Goal: Transaction & Acquisition: Purchase product/service

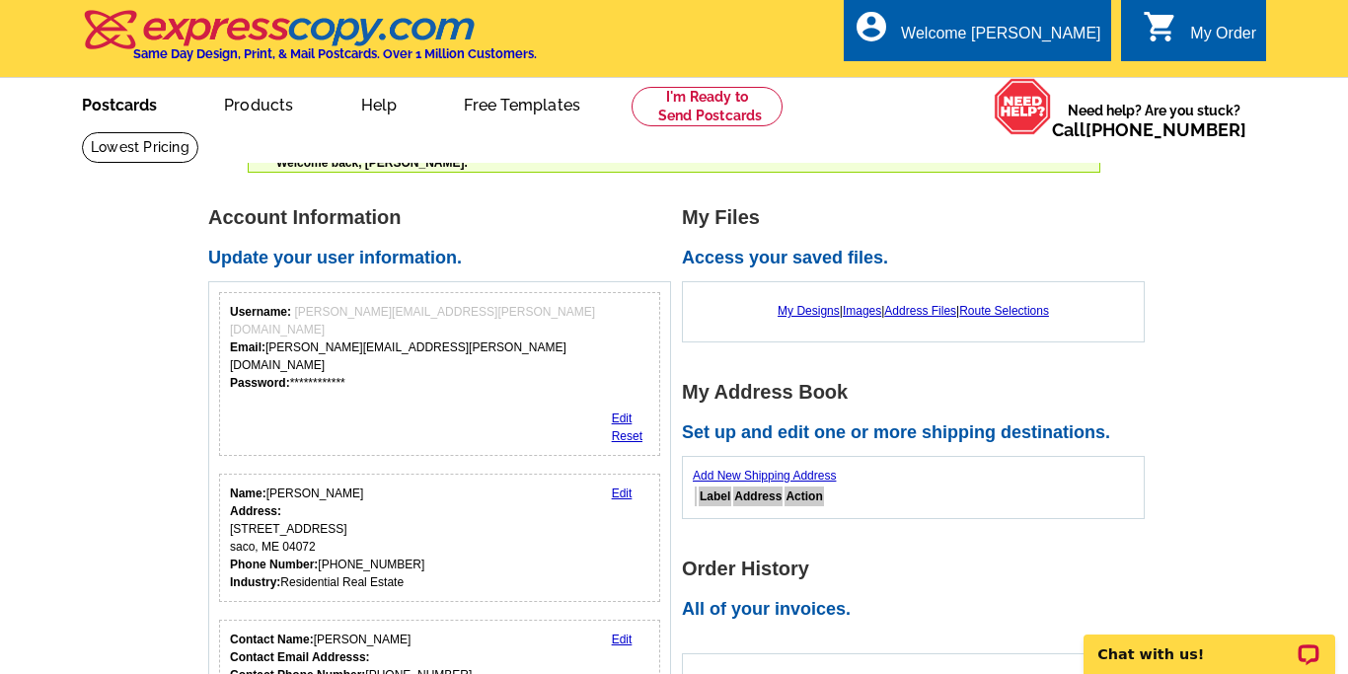
click at [132, 111] on link "Postcards" at bounding box center [119, 103] width 138 height 46
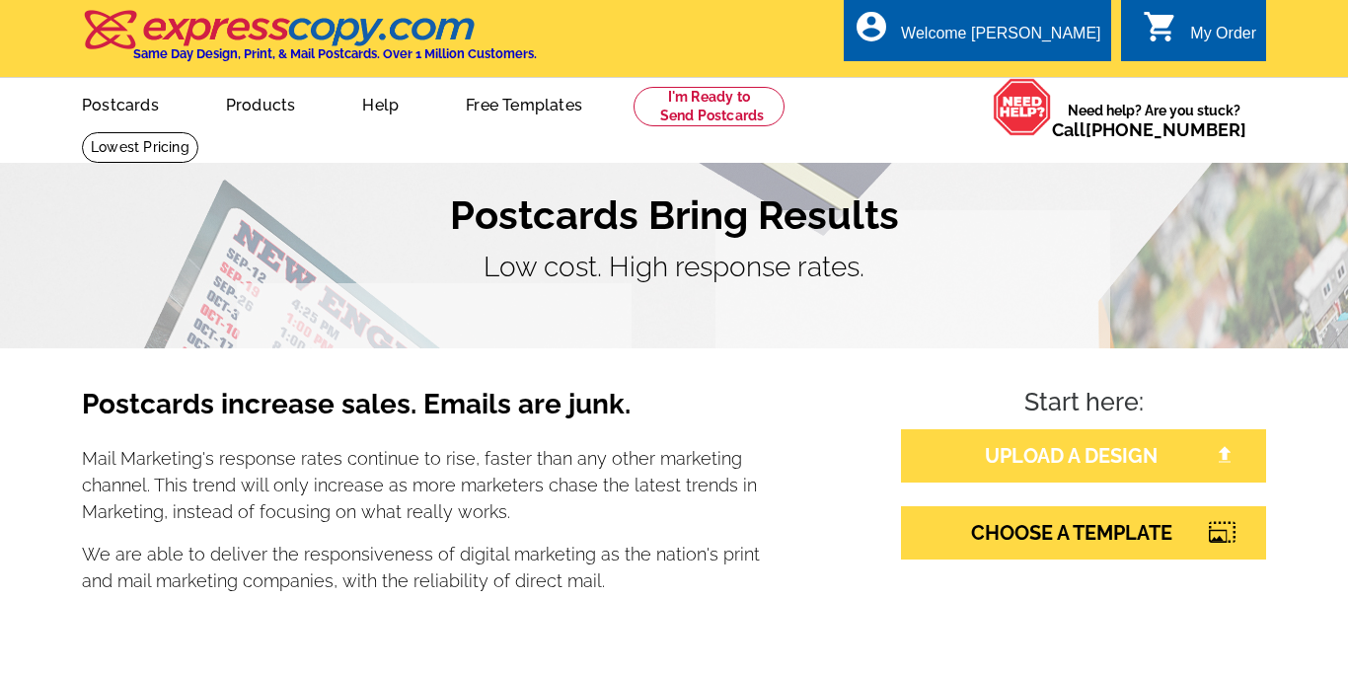
click at [1015, 450] on link "UPLOAD A DESIGN" at bounding box center [1083, 455] width 365 height 53
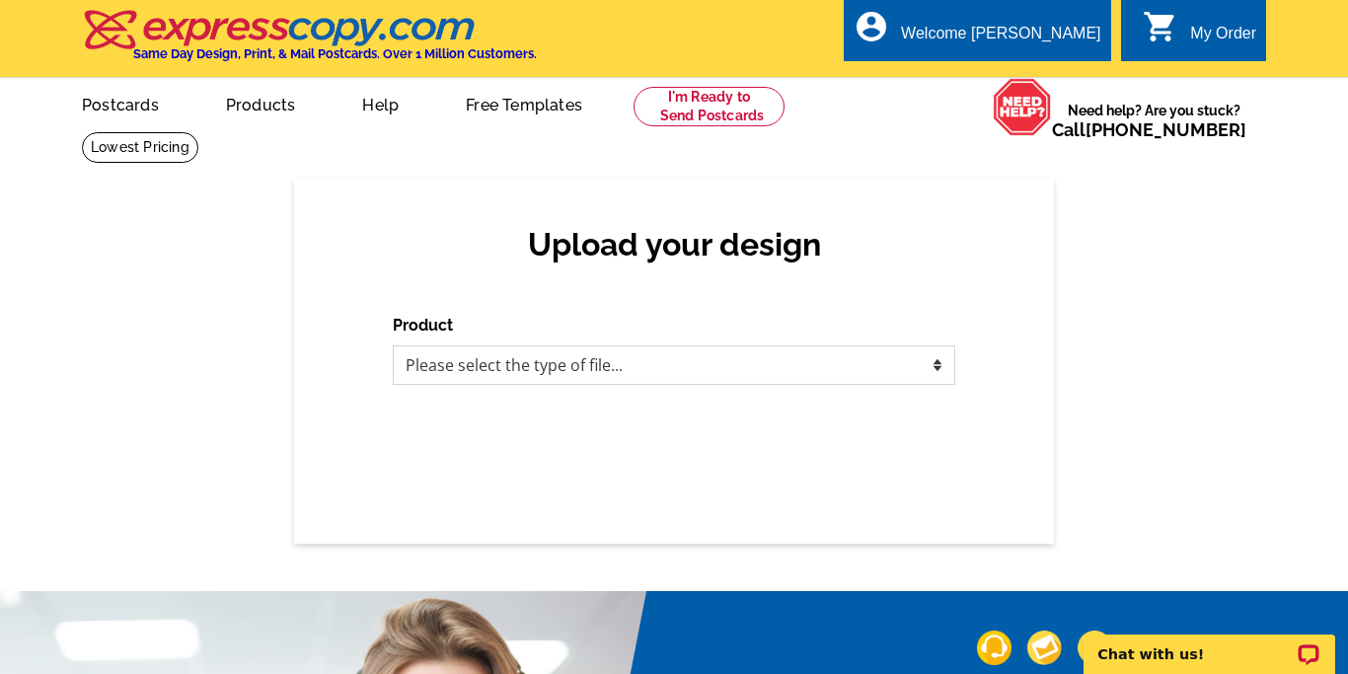
click at [485, 361] on select "Please select the type of file... Postcards Business Cards Letters and flyers G…" at bounding box center [674, 364] width 562 height 39
select select "1"
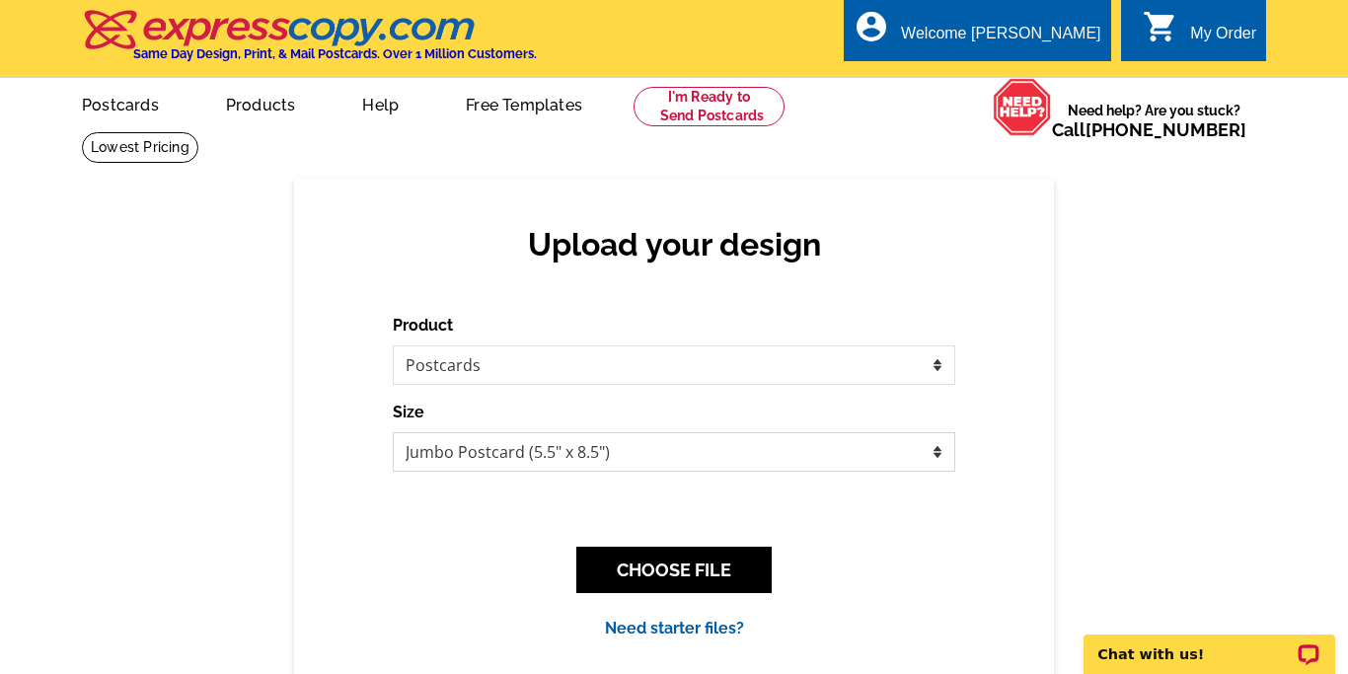
click at [580, 461] on select "Jumbo Postcard (5.5" x 8.5") Regular Postcard (4.25" x 5.6") Panoramic Postcard…" at bounding box center [674, 451] width 562 height 39
select select "1"
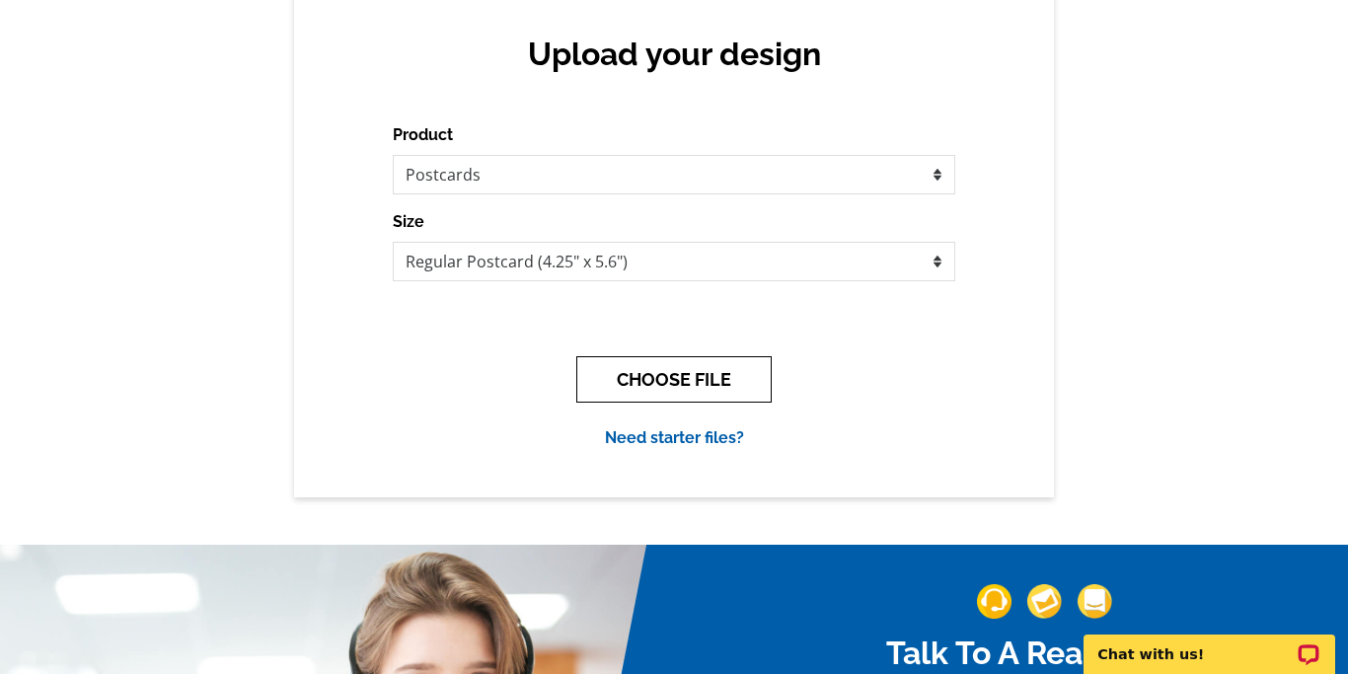
click at [665, 365] on button "CHOOSE FILE" at bounding box center [673, 379] width 195 height 46
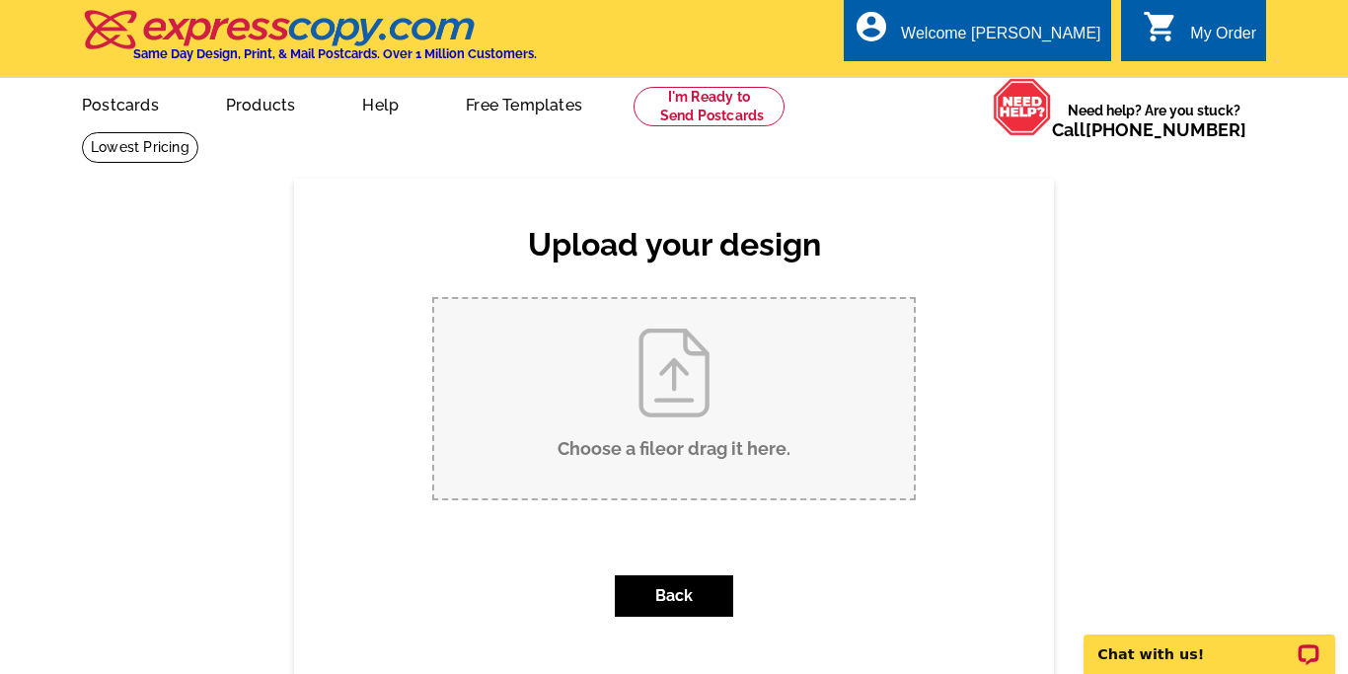
click at [707, 403] on input "Choose a file or drag it here ." at bounding box center [674, 398] width 480 height 199
type input "C:\fakepath\Cream Grey Minimalist Collage Just Listed Real Estate Postcard.png.…"
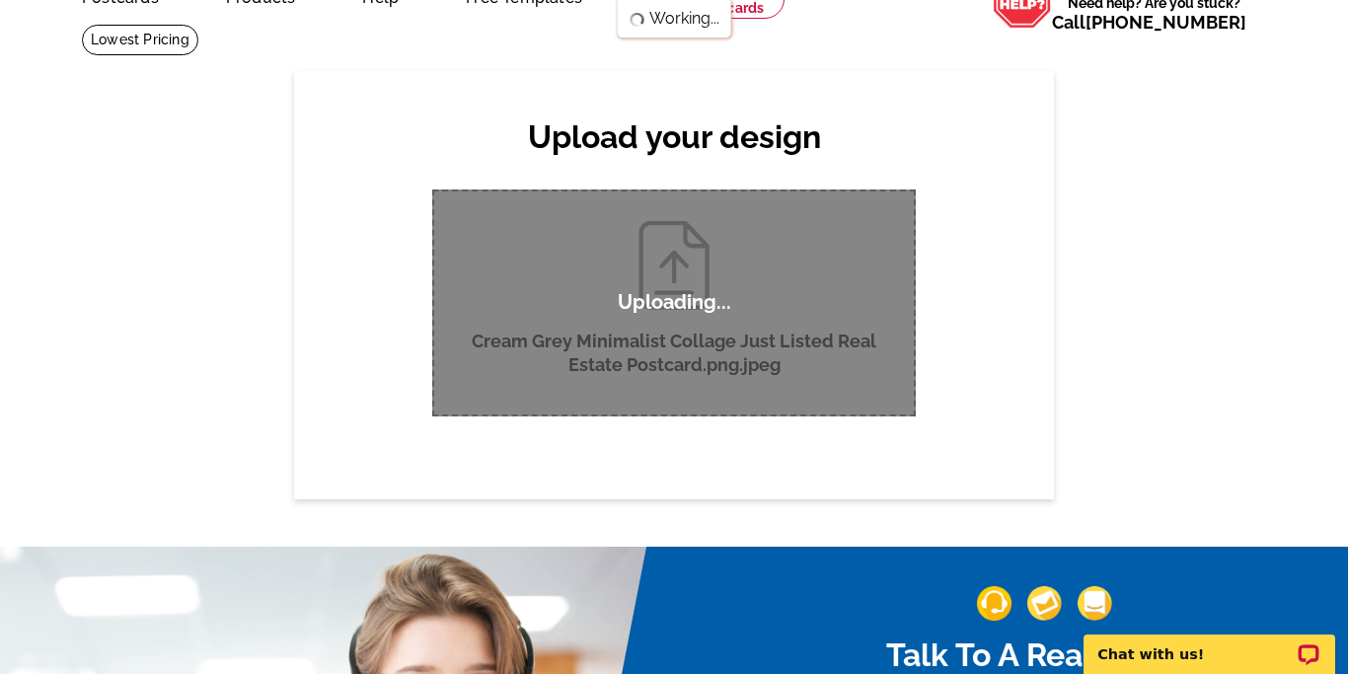
scroll to position [86, 0]
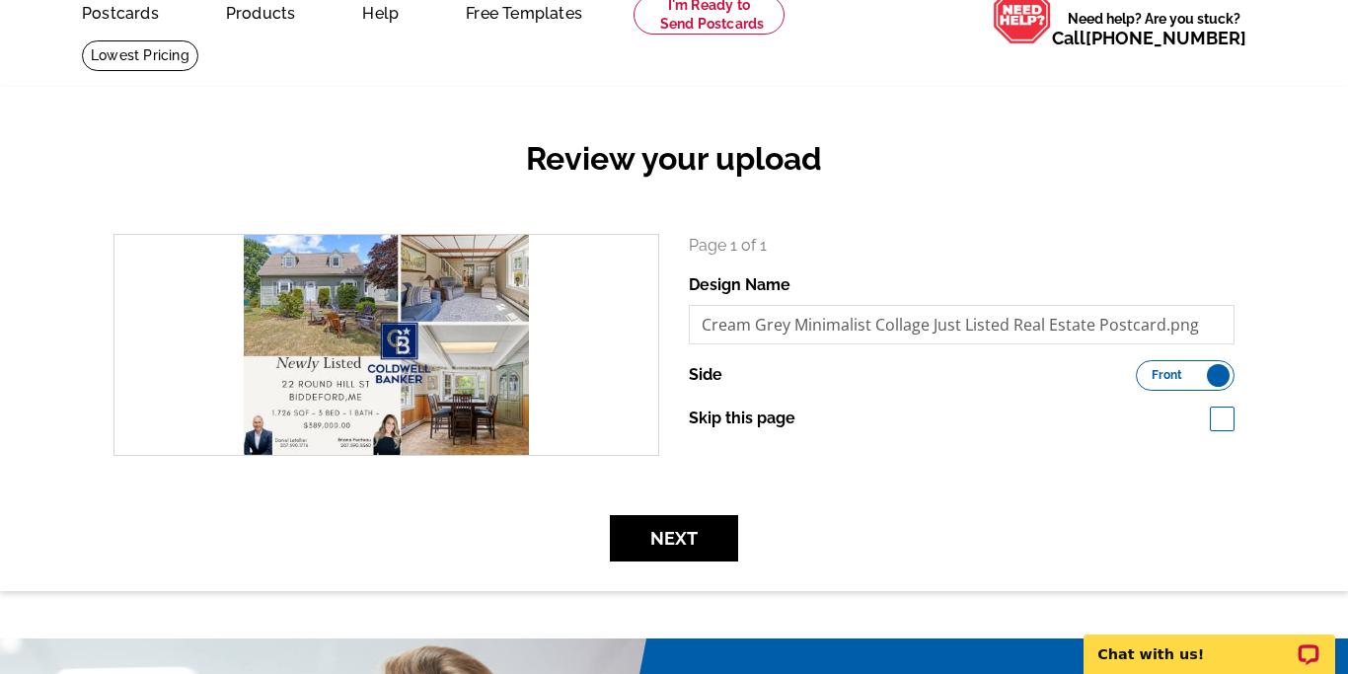
scroll to position [130, 0]
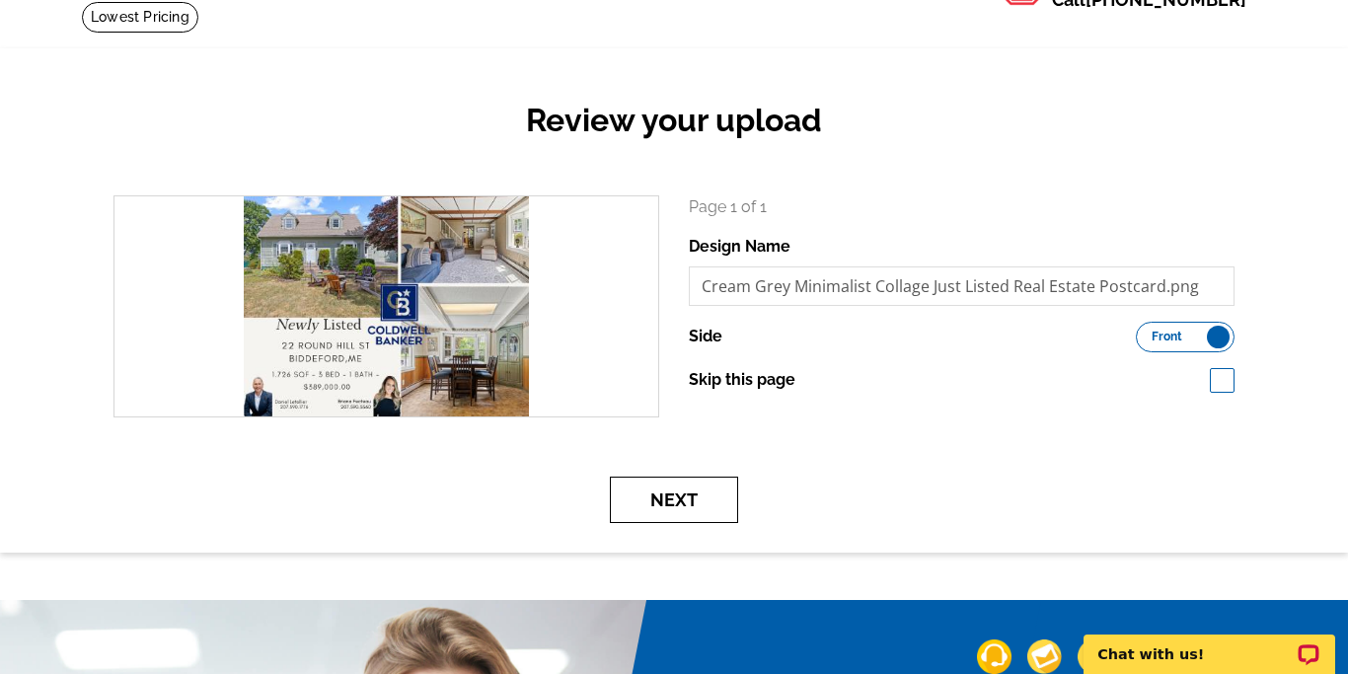
click at [680, 506] on button "Next" at bounding box center [674, 500] width 128 height 46
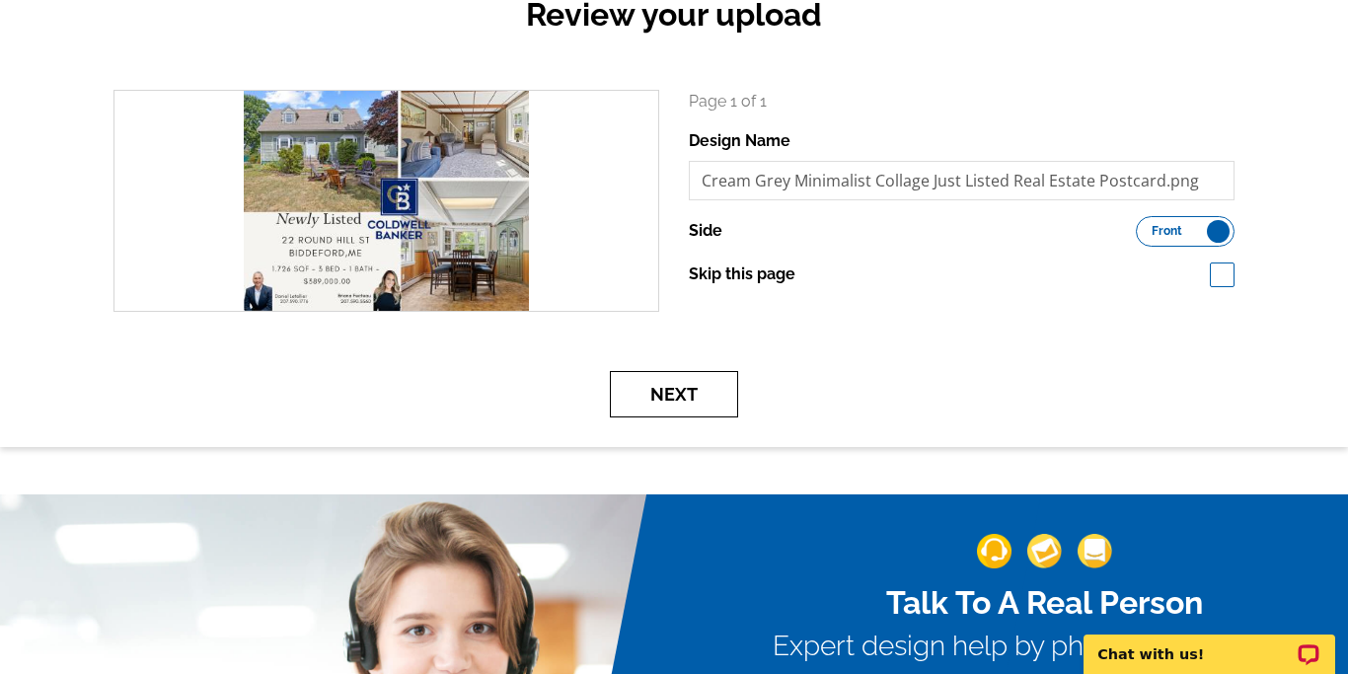
scroll to position [371, 0]
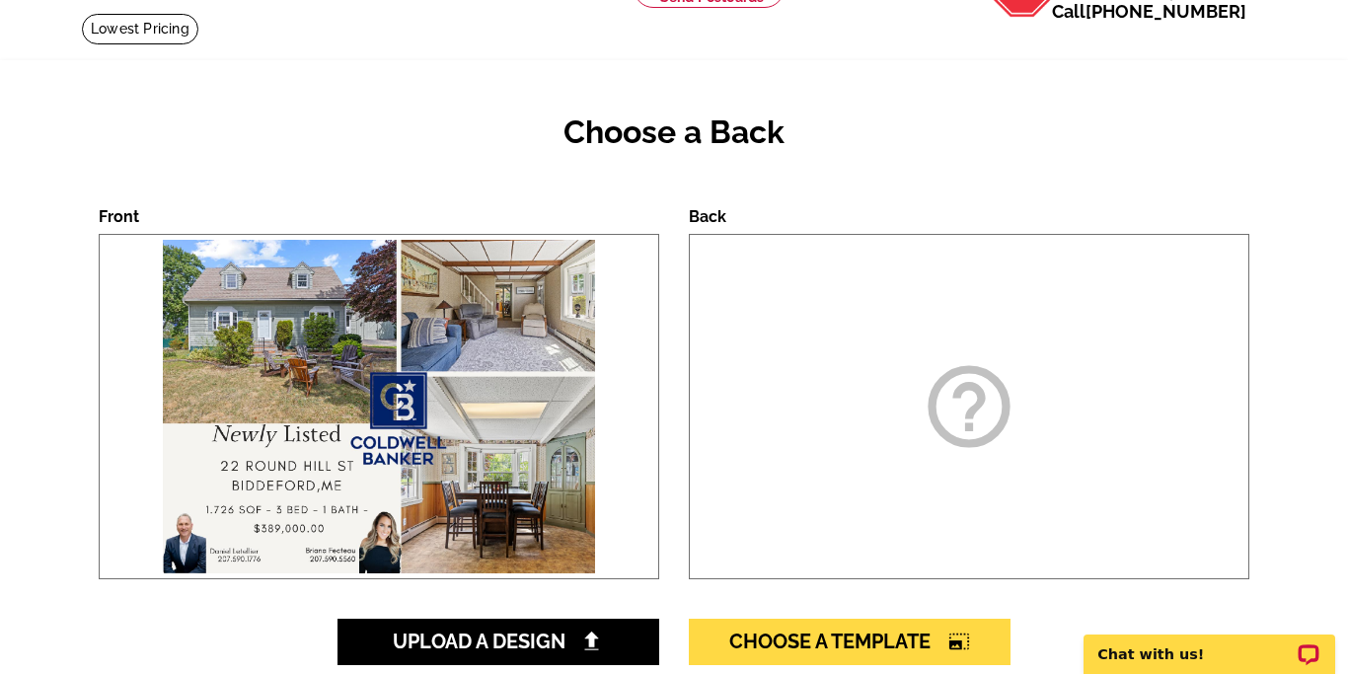
scroll to position [146, 0]
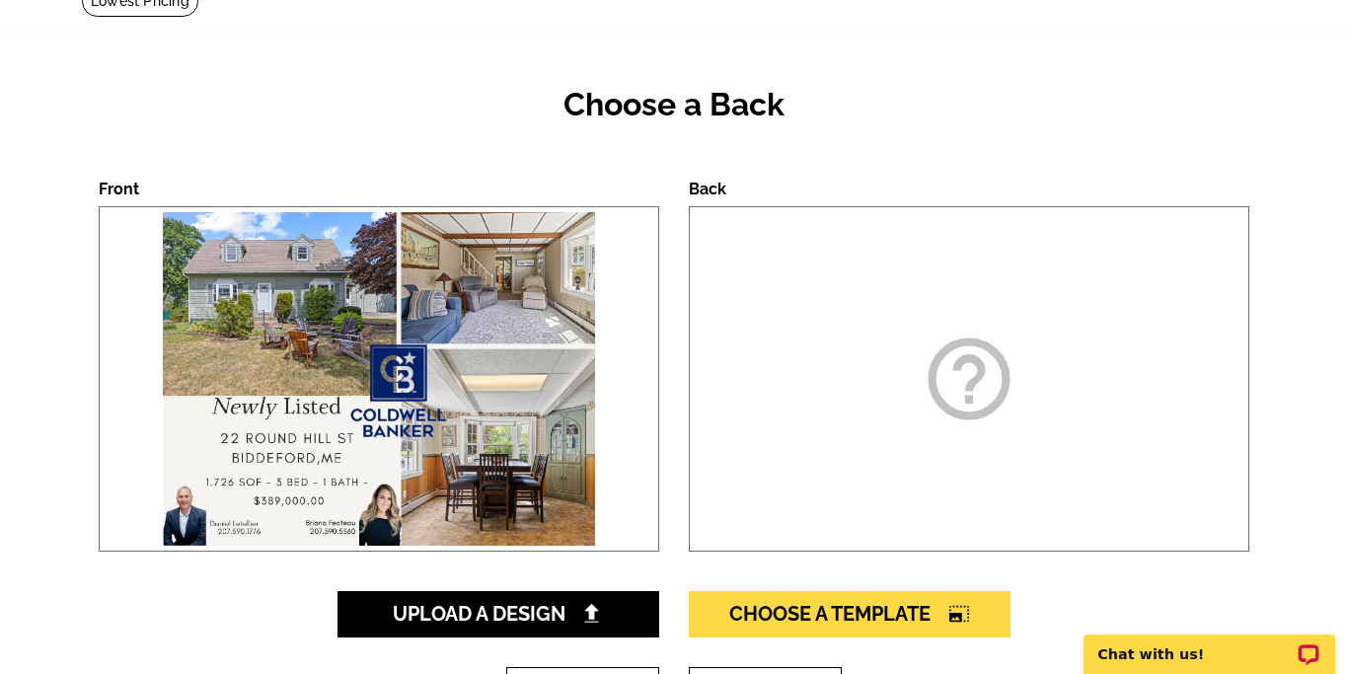
click at [586, 402] on img at bounding box center [378, 378] width 441 height 343
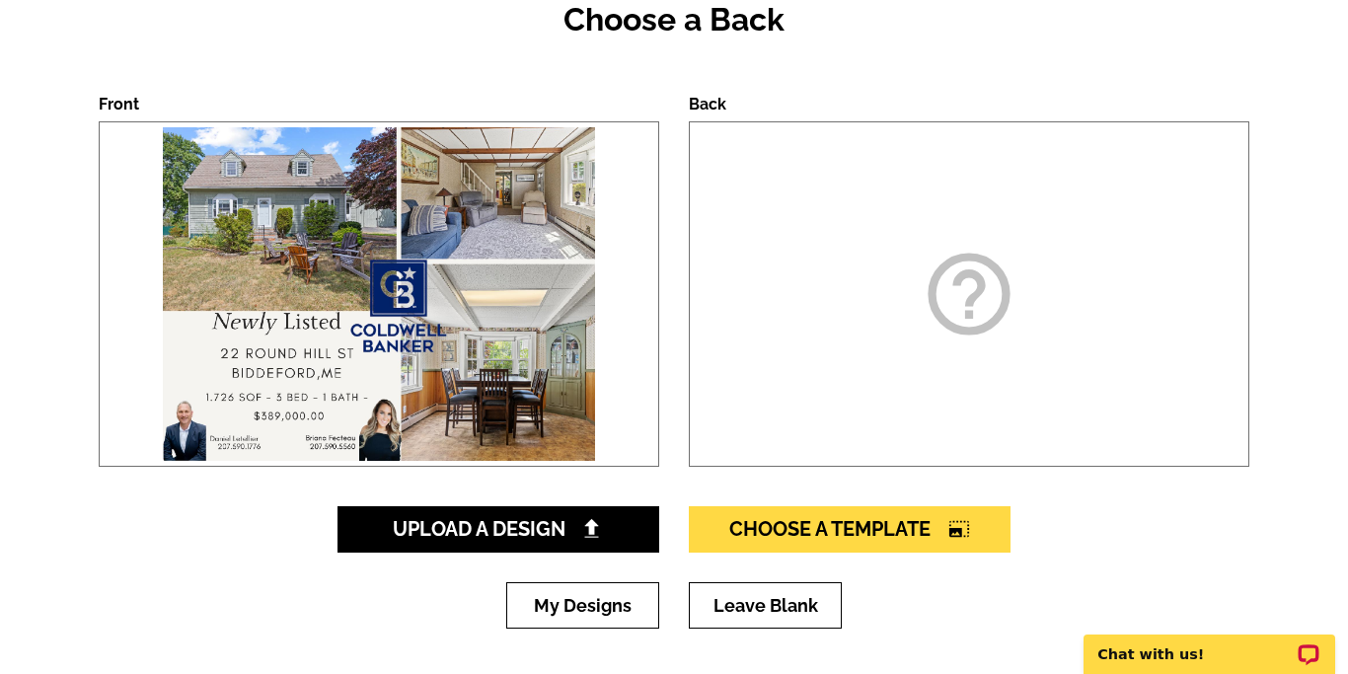
scroll to position [233, 0]
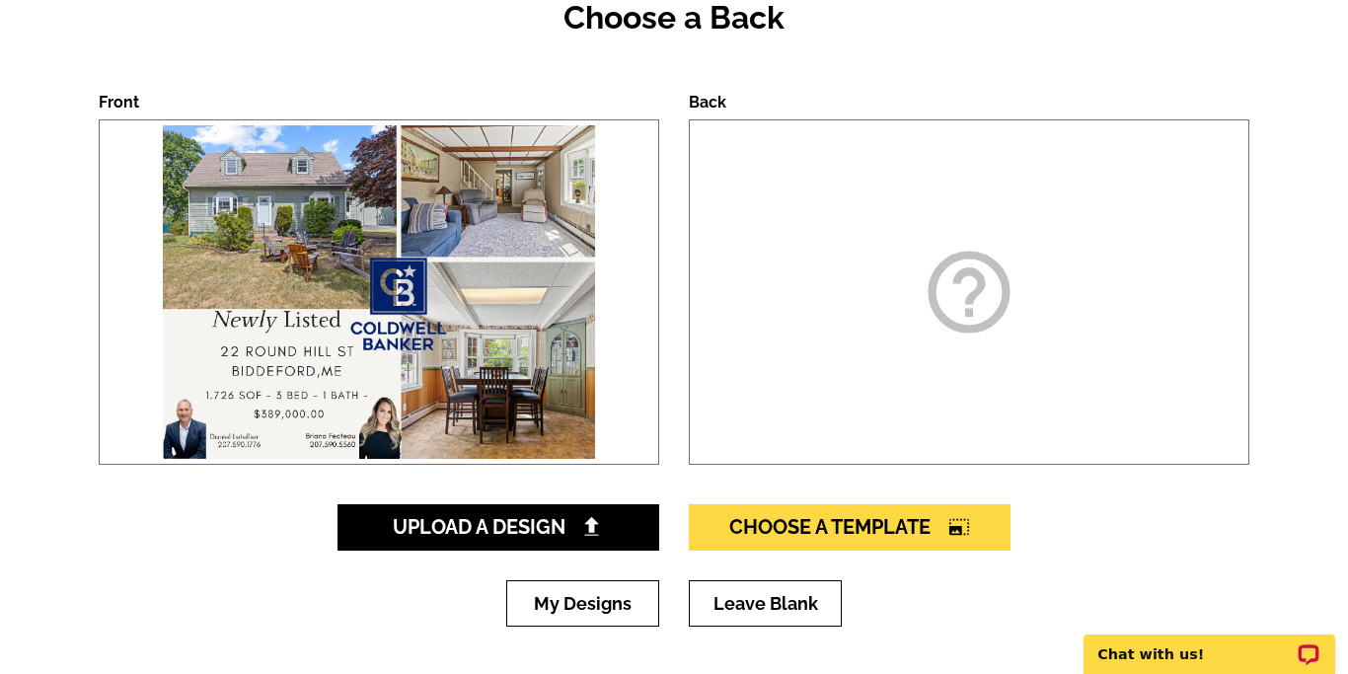
click at [409, 286] on img at bounding box center [378, 291] width 441 height 343
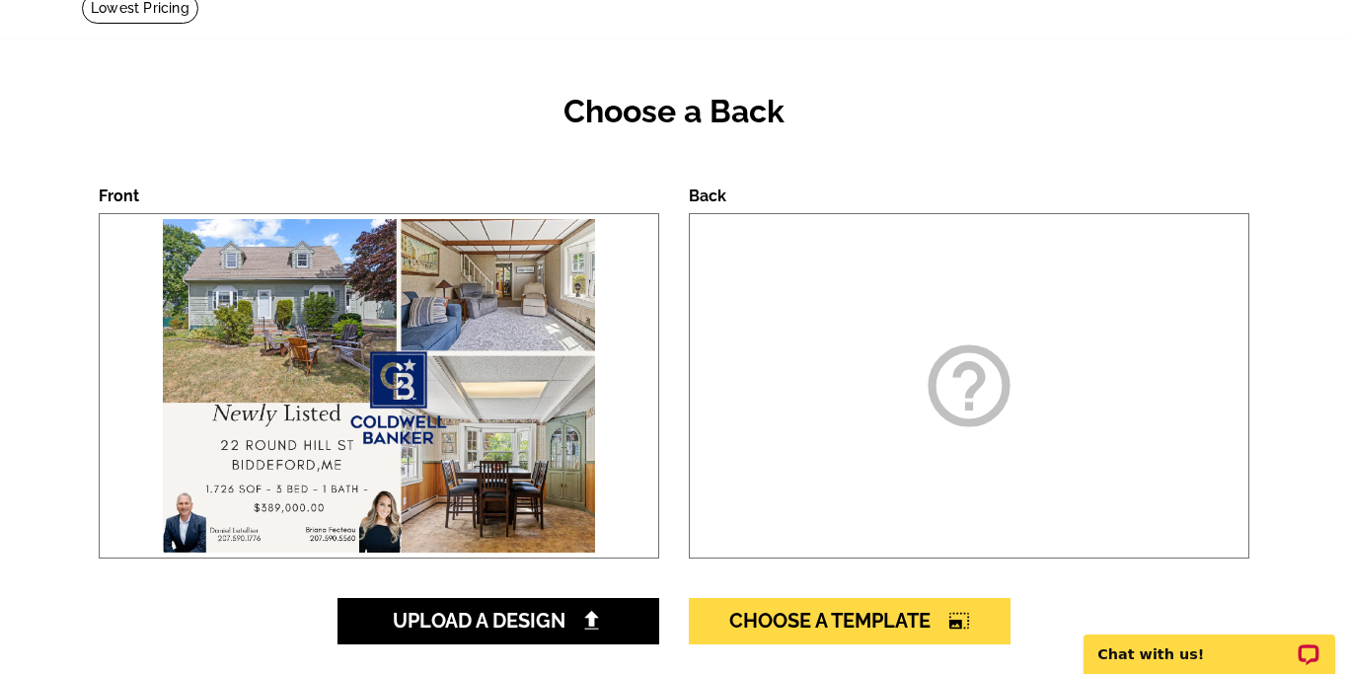
scroll to position [120, 0]
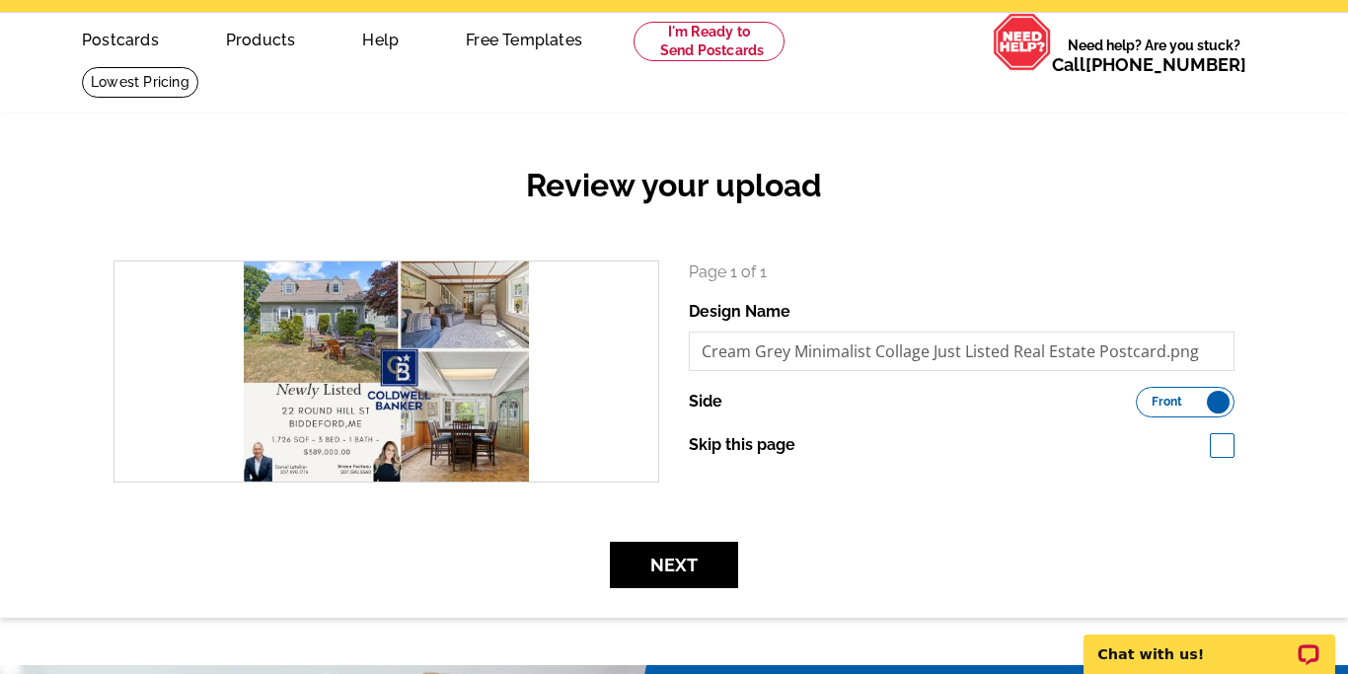
scroll to position [69, 0]
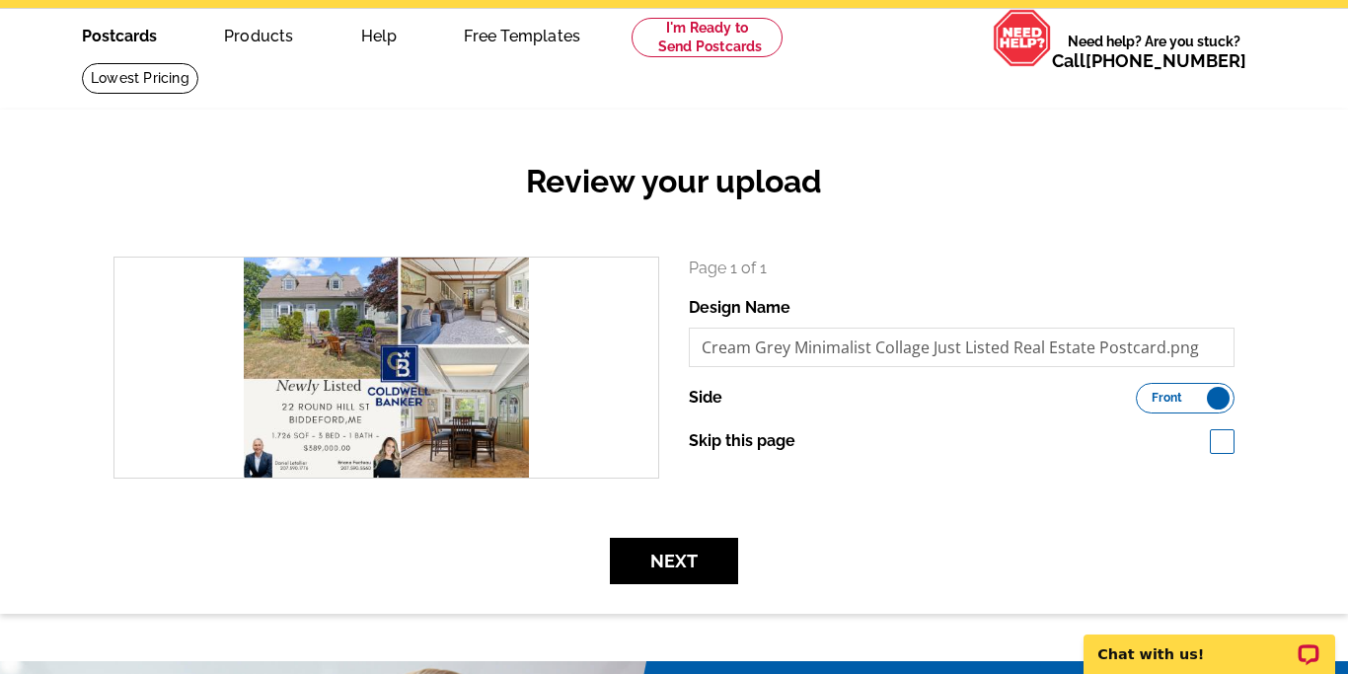
click at [159, 26] on link "Postcards" at bounding box center [119, 34] width 138 height 46
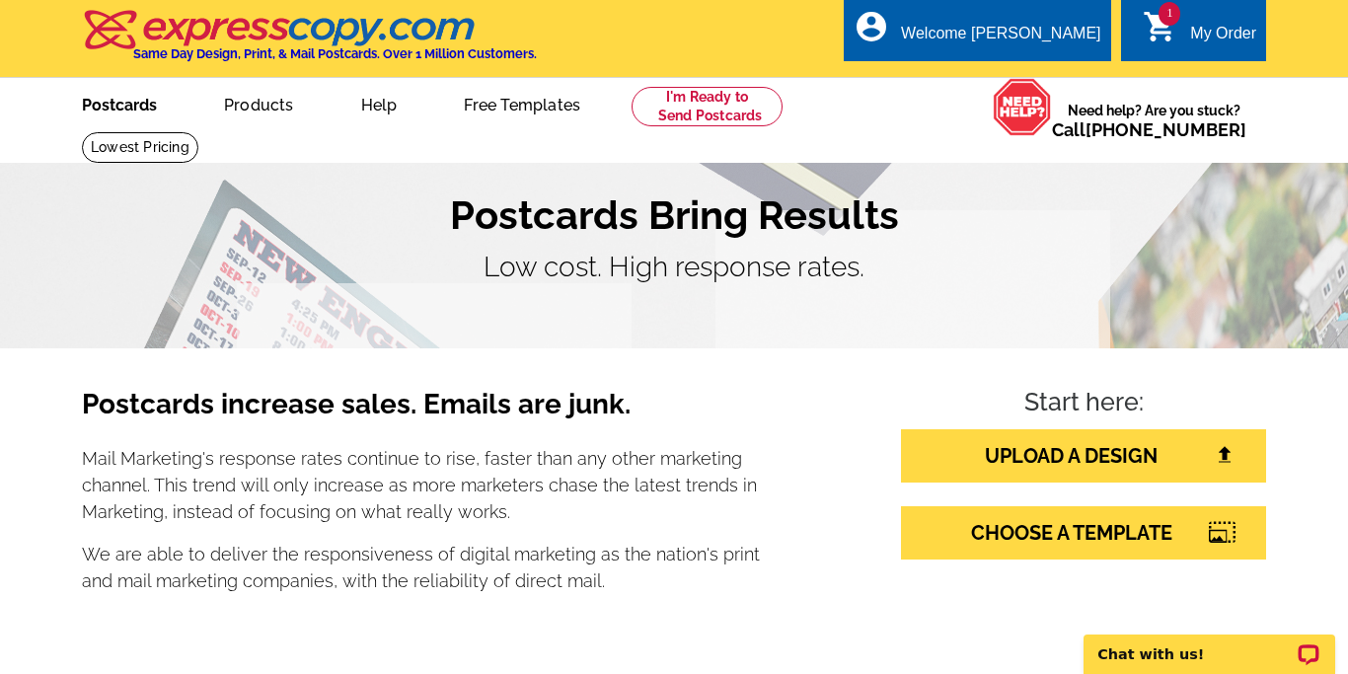
click at [147, 105] on link "Postcards" at bounding box center [119, 103] width 138 height 46
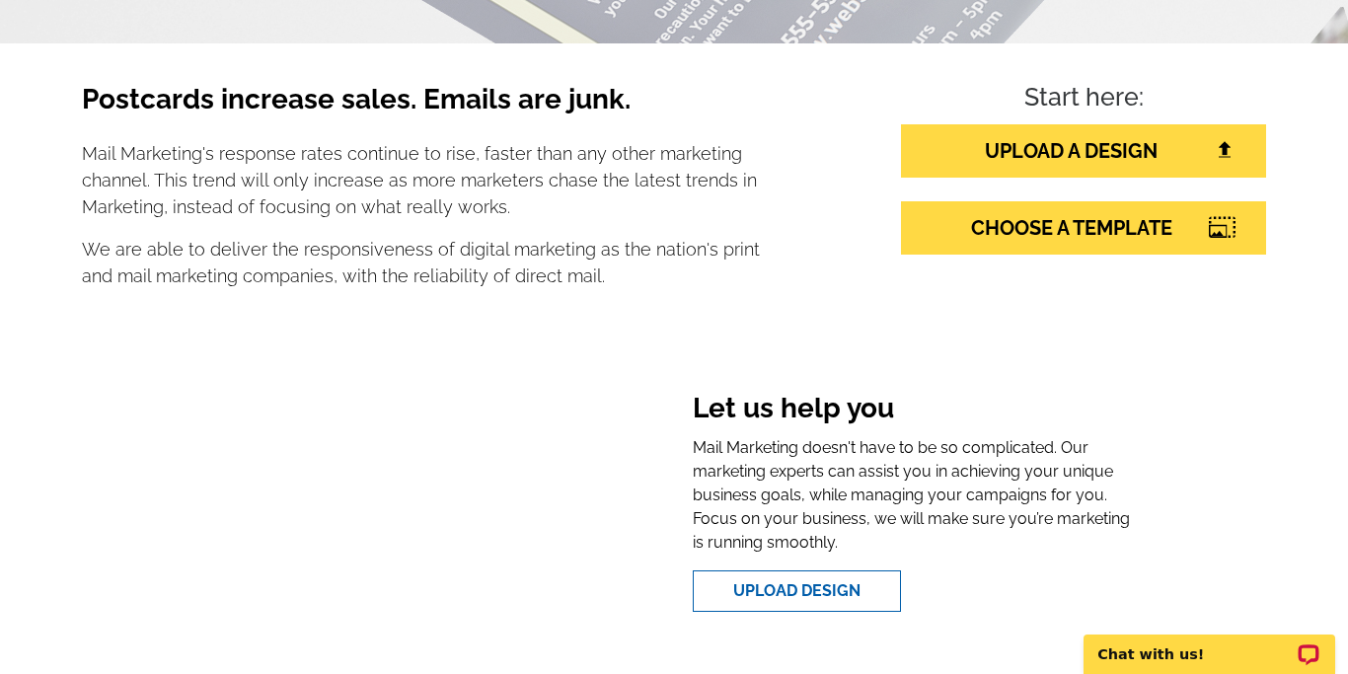
scroll to position [333, 0]
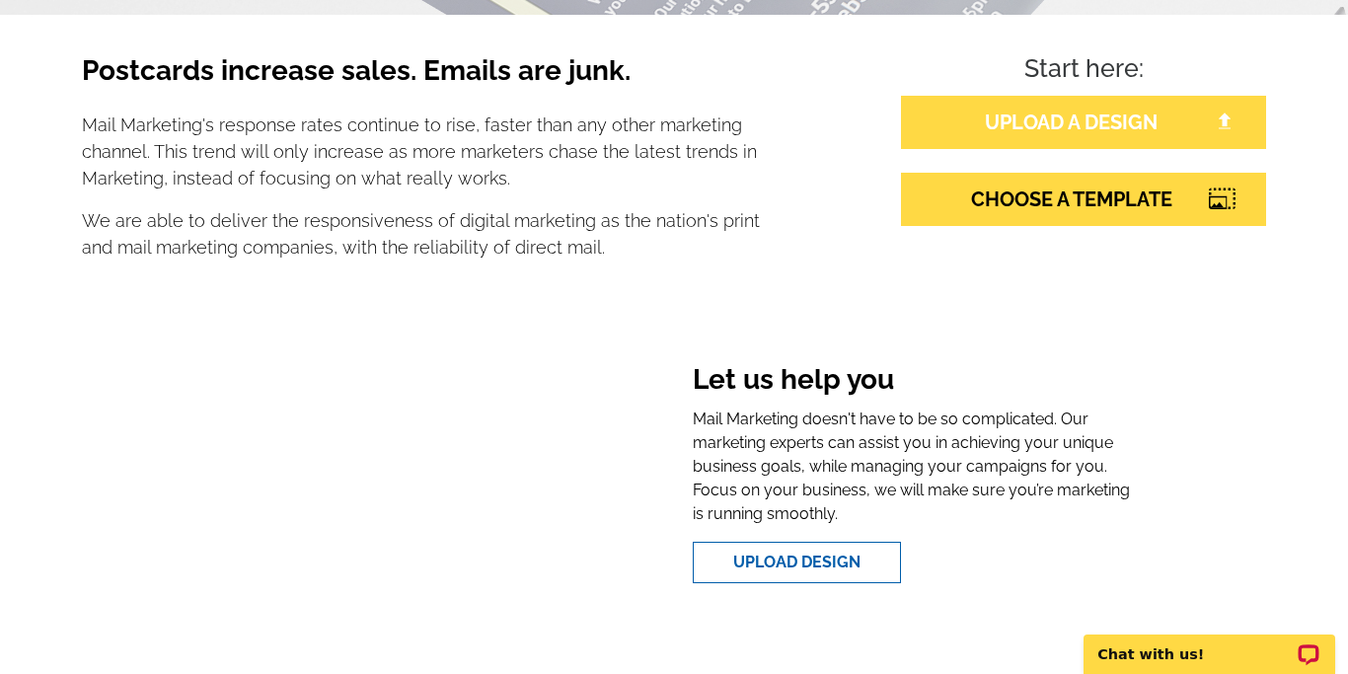
click at [1008, 105] on link "UPLOAD A DESIGN" at bounding box center [1083, 122] width 365 height 53
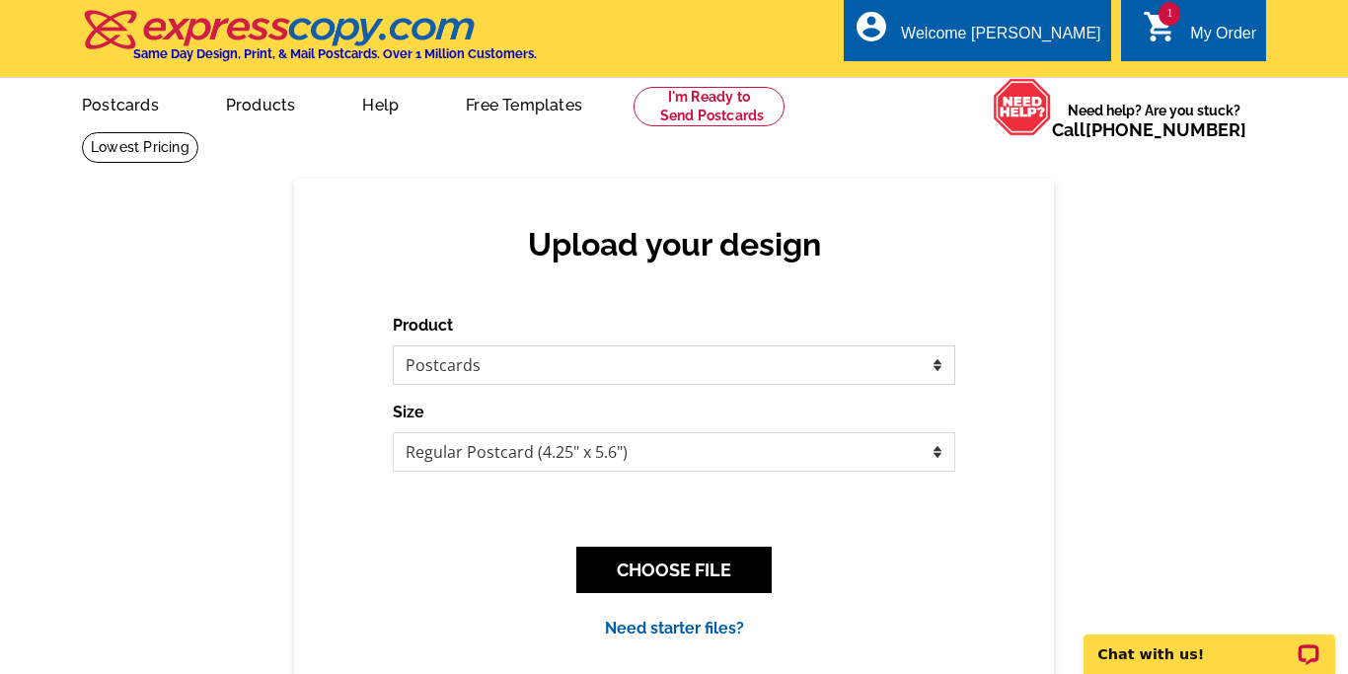
click at [699, 352] on select "Please select the type of file... Postcards Business Cards Letters and flyers G…" at bounding box center [674, 364] width 562 height 39
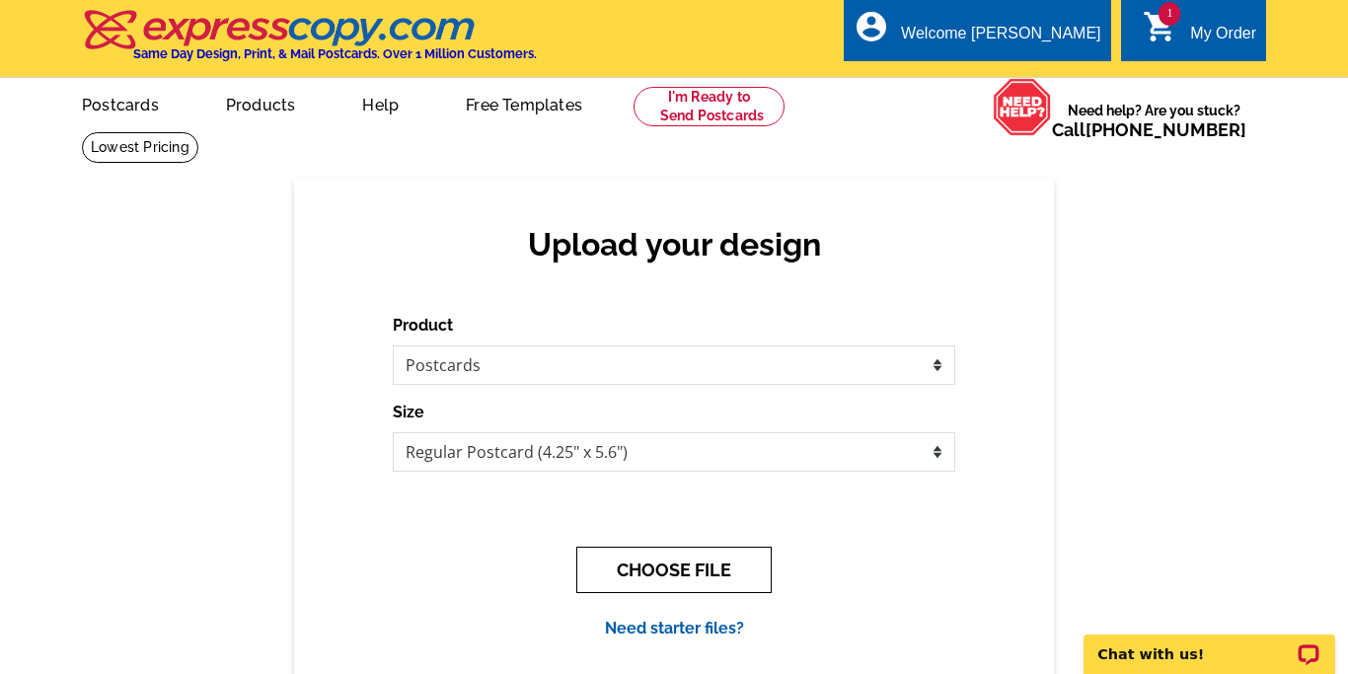
click at [715, 561] on button "CHOOSE FILE" at bounding box center [673, 570] width 195 height 46
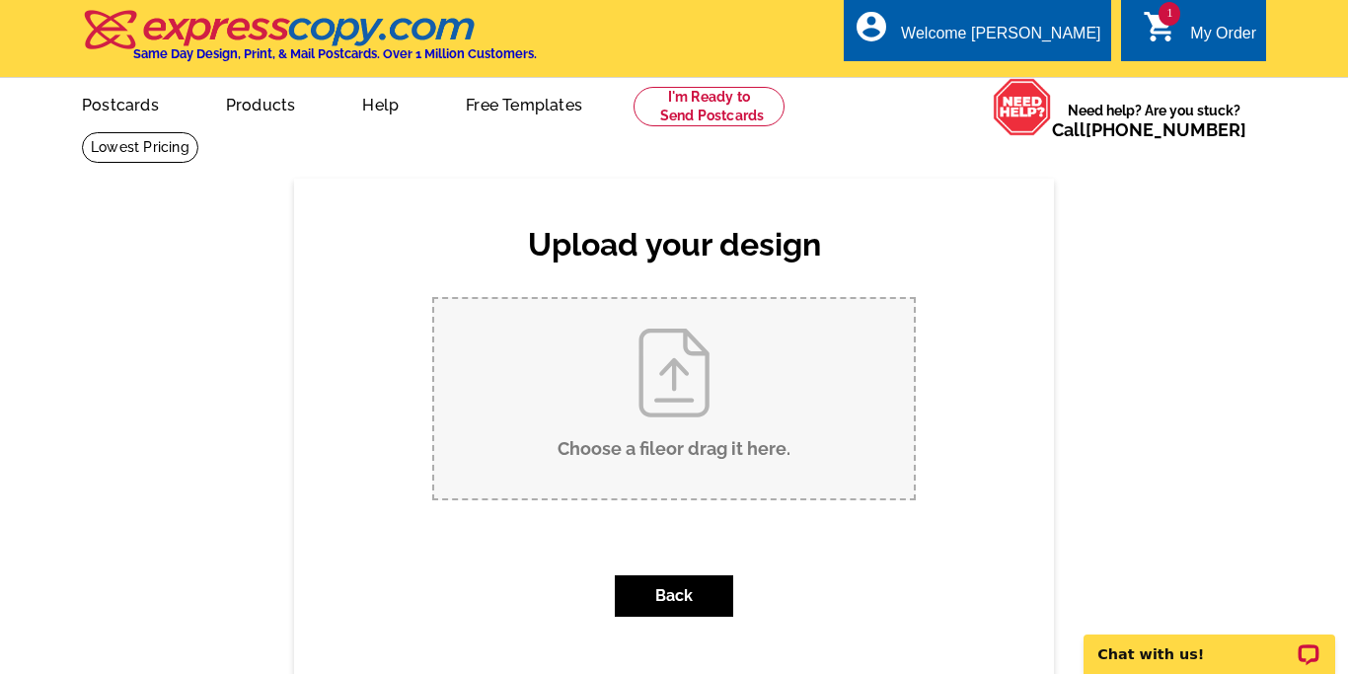
click at [714, 373] on input "Choose a file or drag it here ." at bounding box center [674, 398] width 480 height 199
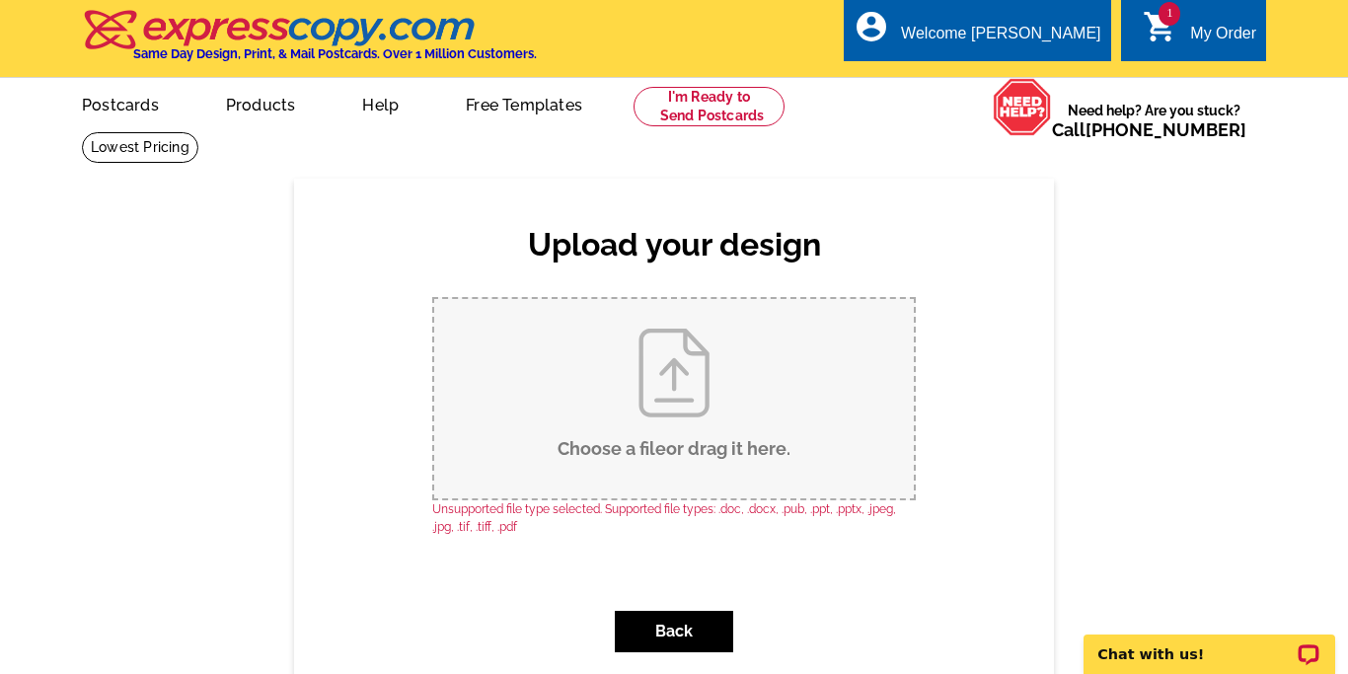
click at [674, 396] on input "Choose a file or drag it here ." at bounding box center [674, 398] width 480 height 199
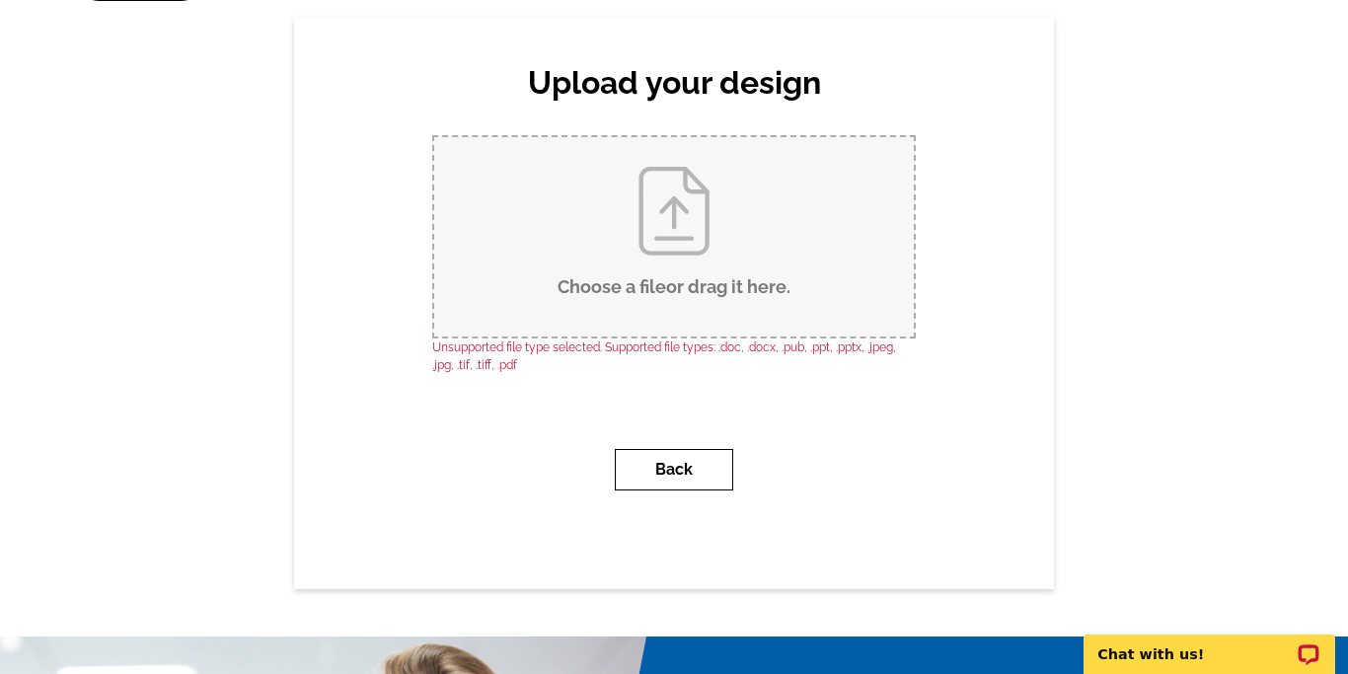
scroll to position [164, 0]
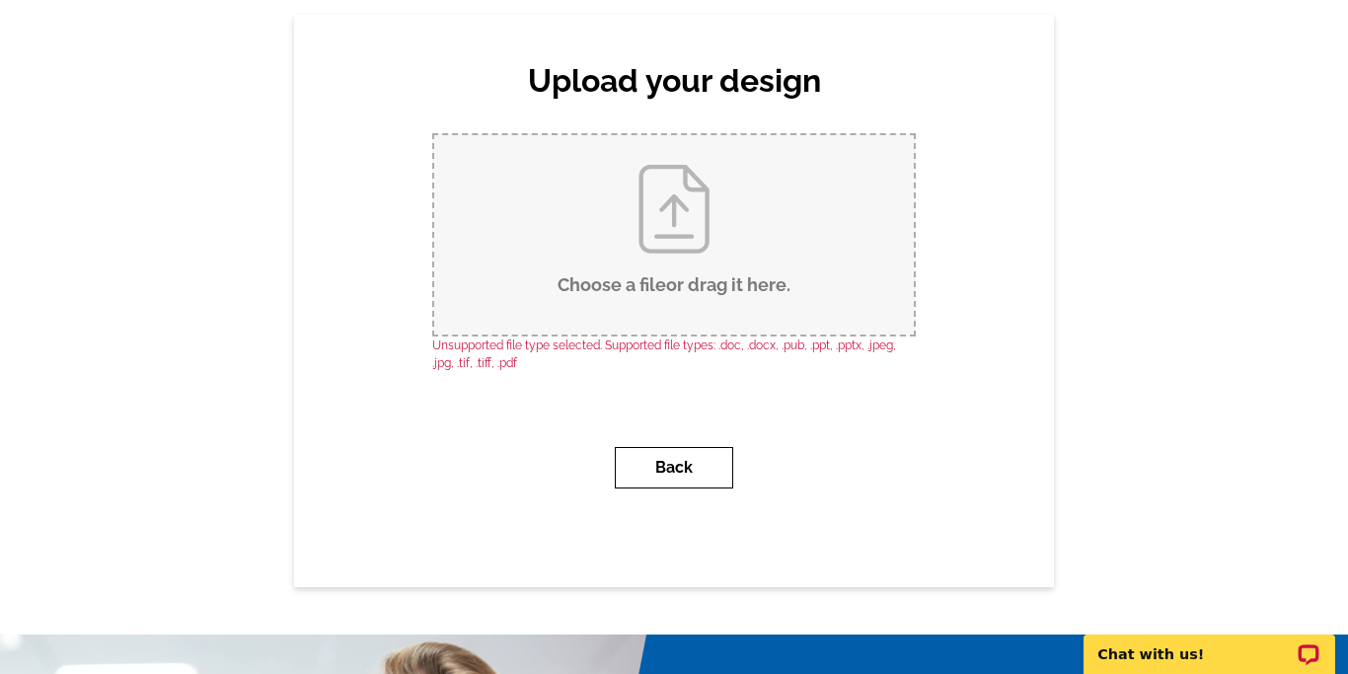
click at [677, 468] on button "Back" at bounding box center [674, 467] width 118 height 41
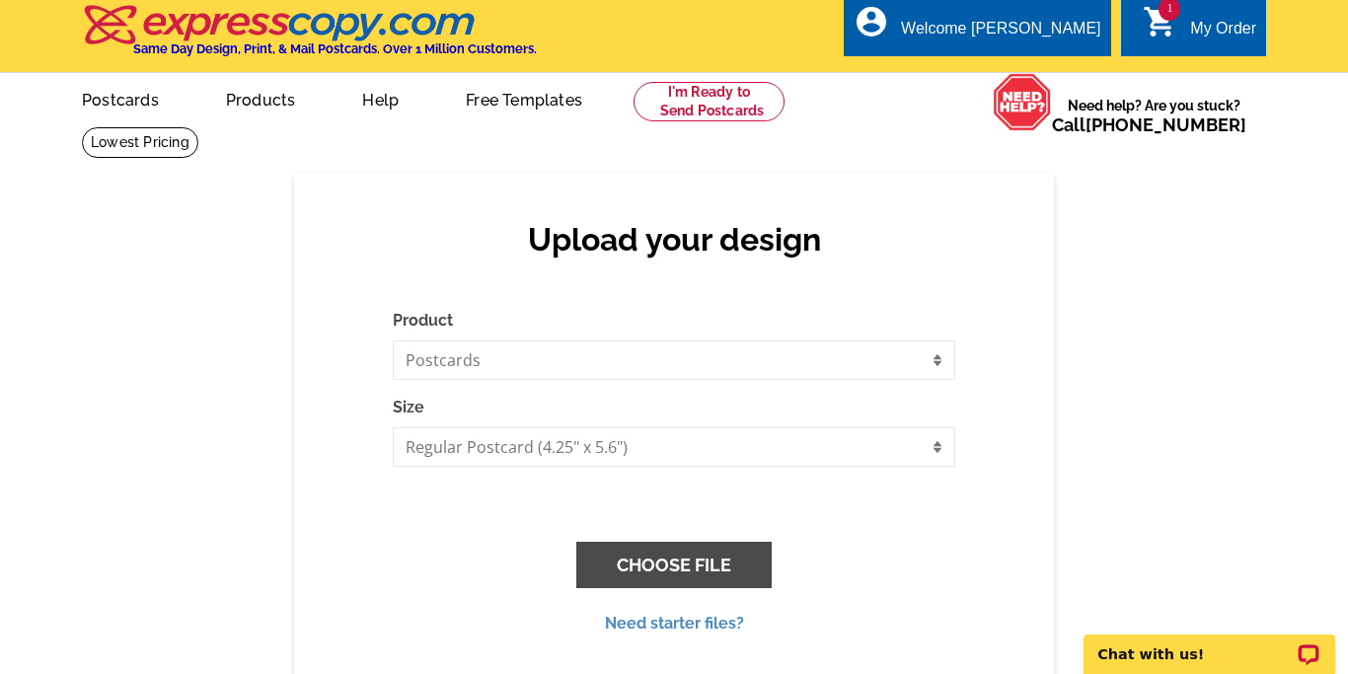
scroll to position [0, 0]
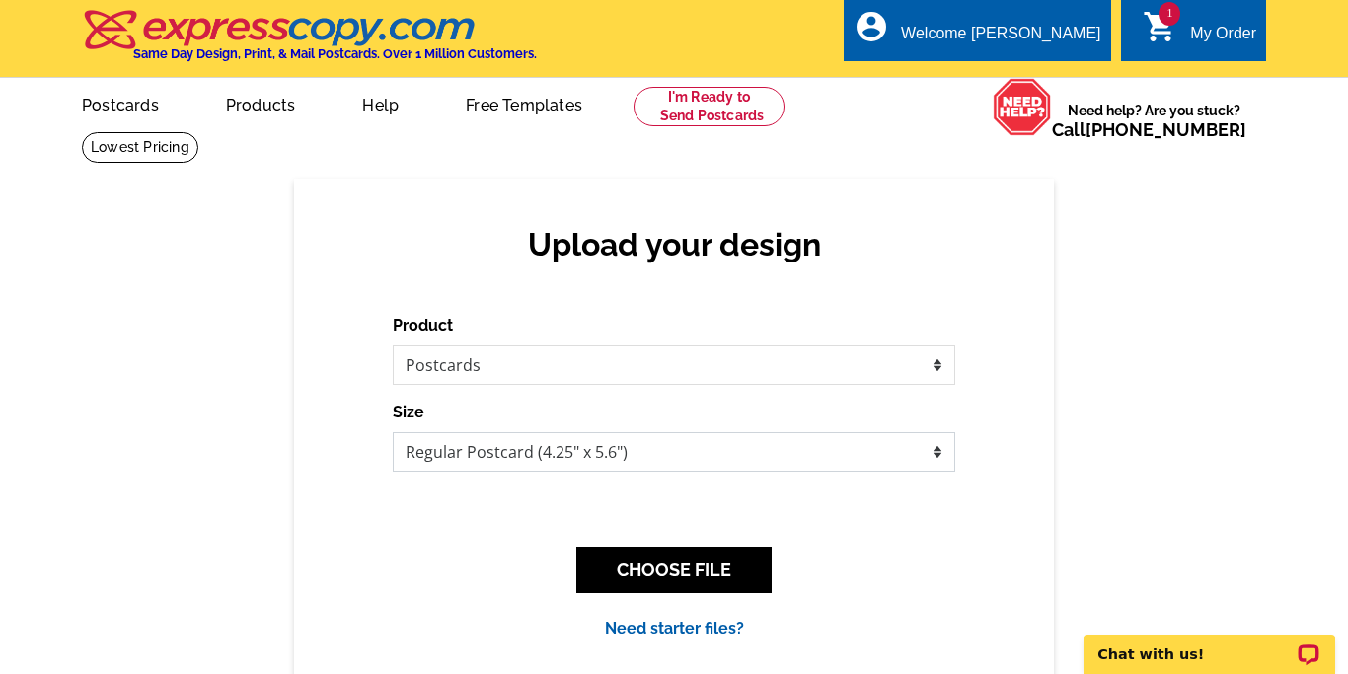
click at [671, 456] on select "Jumbo Postcard (5.5" x 8.5") Regular Postcard (4.25" x 5.6") Panoramic Postcard…" at bounding box center [674, 451] width 562 height 39
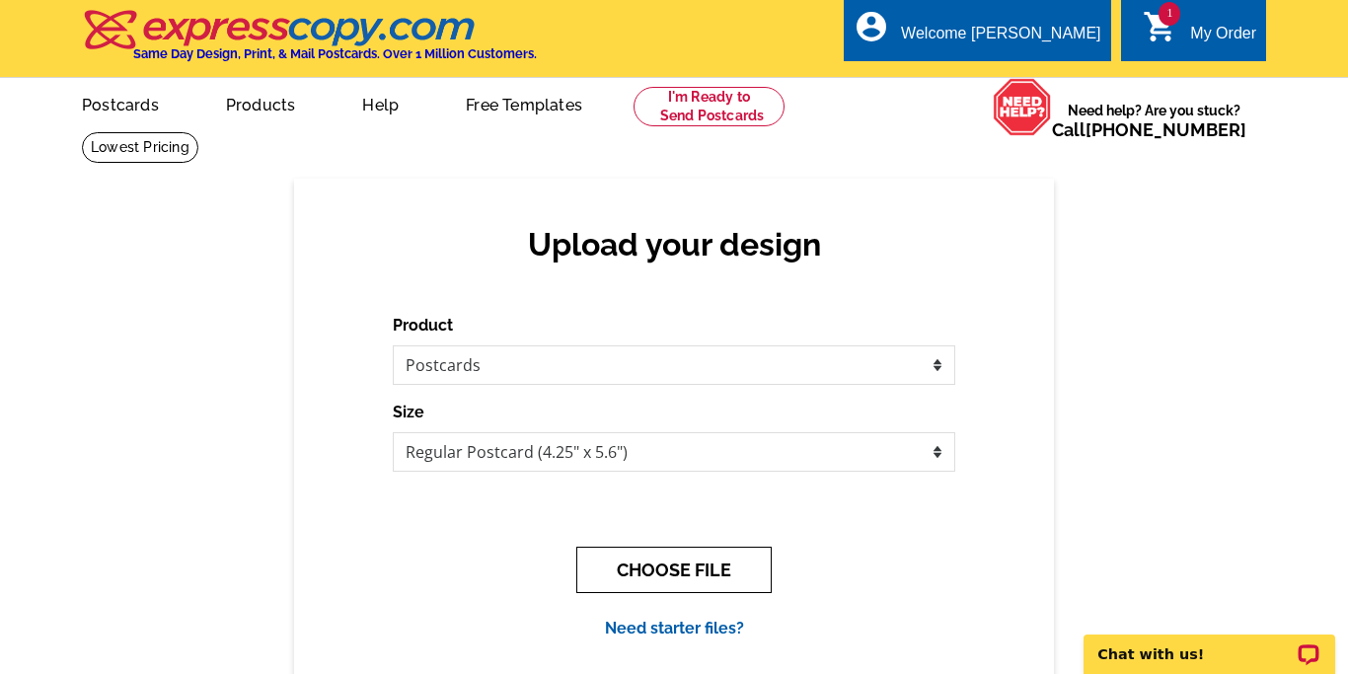
click at [683, 578] on button "CHOOSE FILE" at bounding box center [673, 570] width 195 height 46
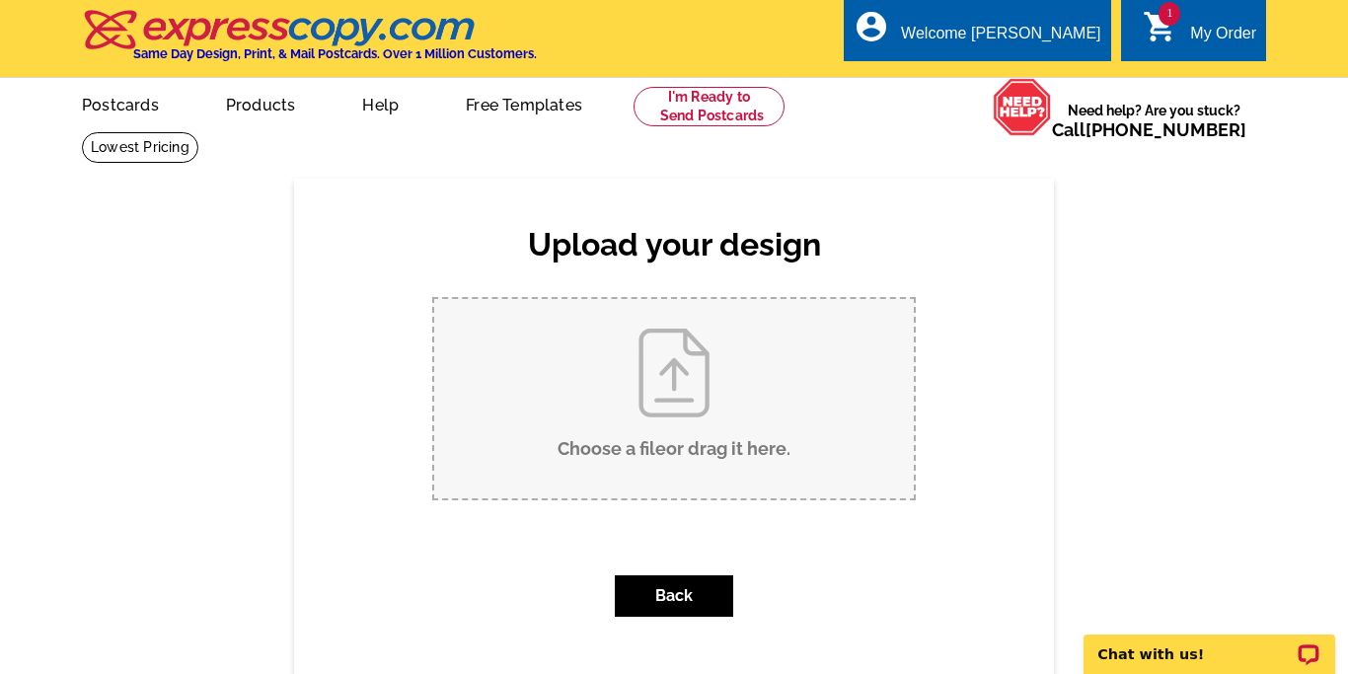
click at [624, 349] on input "Choose a file or drag it here ." at bounding box center [674, 398] width 480 height 199
type input "C:\fakepath\Cream Grey.png"
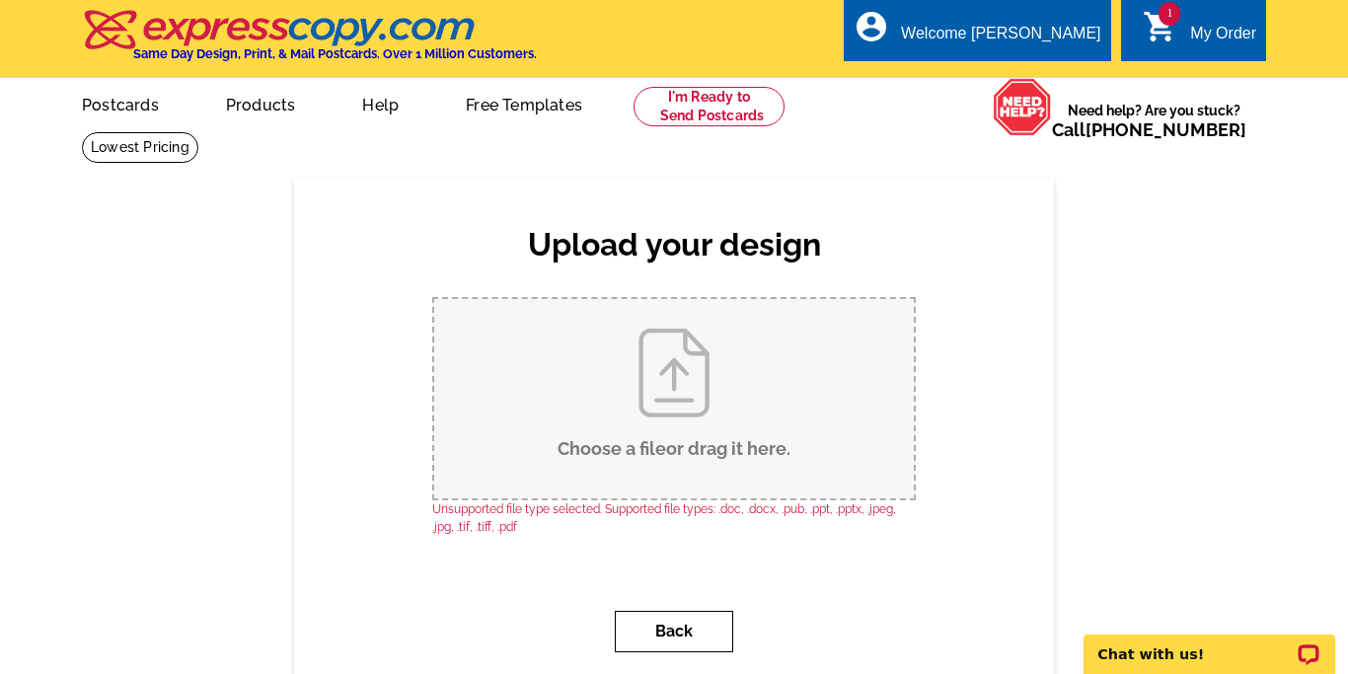
click at [696, 638] on button "Back" at bounding box center [674, 631] width 118 height 41
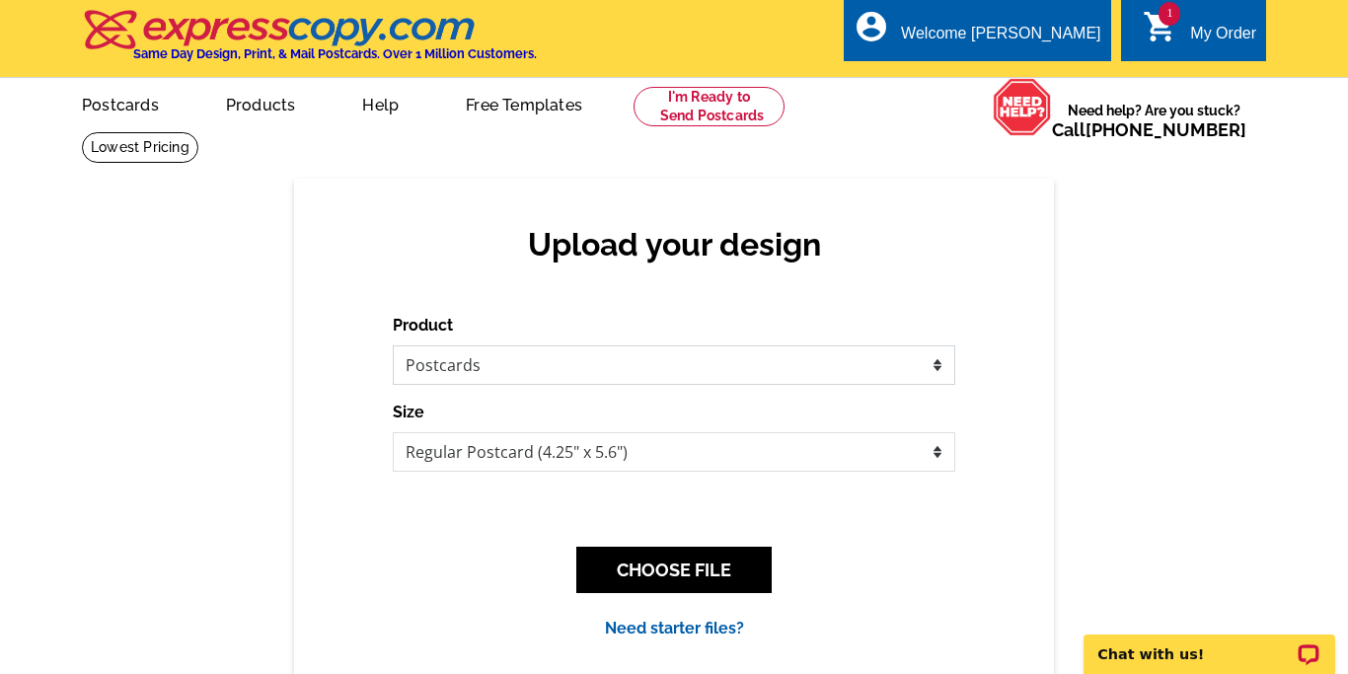
click at [689, 374] on select "Please select the type of file... Postcards Business Cards Letters and flyers G…" at bounding box center [674, 364] width 562 height 39
click at [682, 453] on select "Jumbo Postcard (5.5" x 8.5") Regular Postcard (4.25" x 5.6") Panoramic Postcard…" at bounding box center [674, 451] width 562 height 39
select select "14"
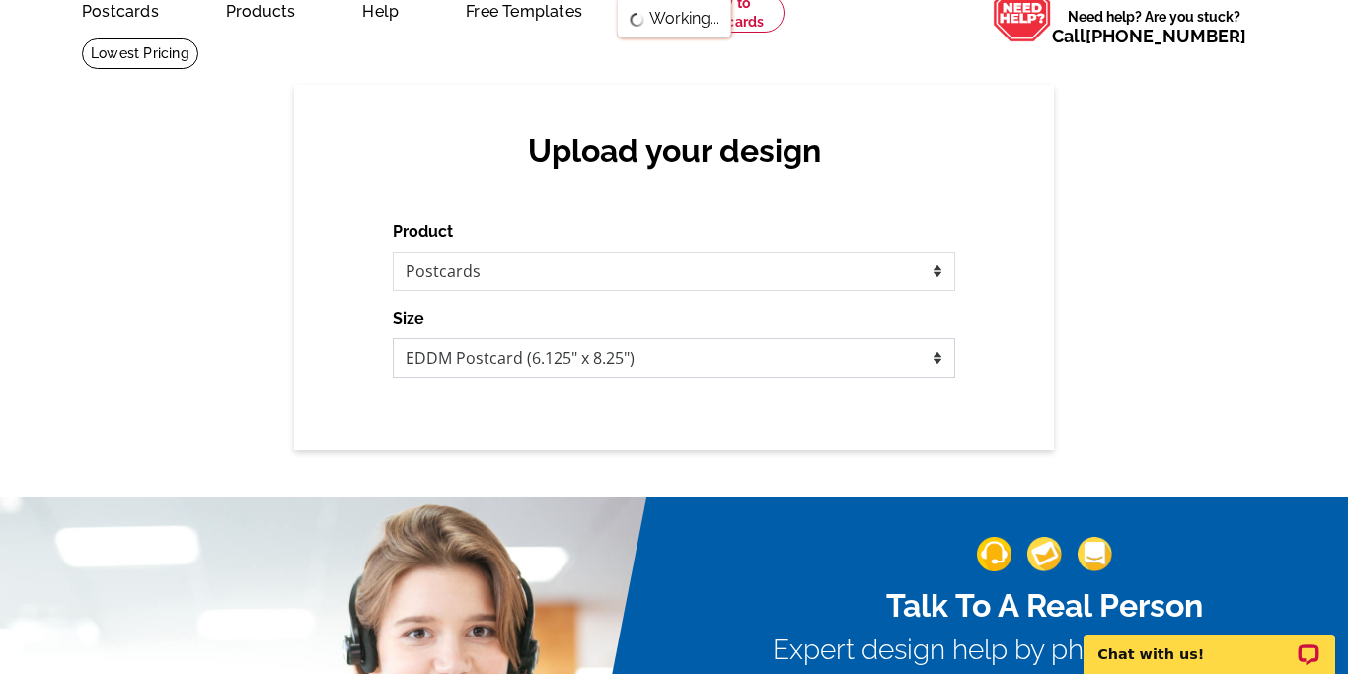
scroll to position [98, 0]
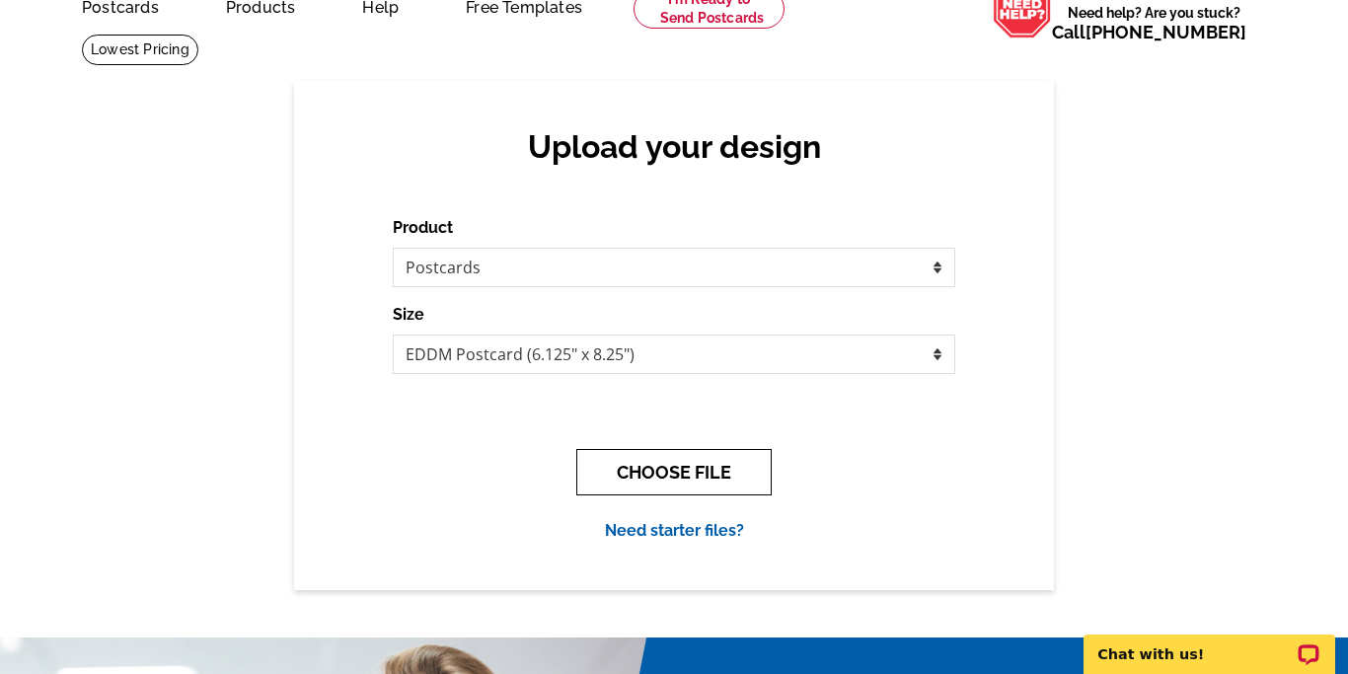
click at [707, 480] on button "CHOOSE FILE" at bounding box center [673, 472] width 195 height 46
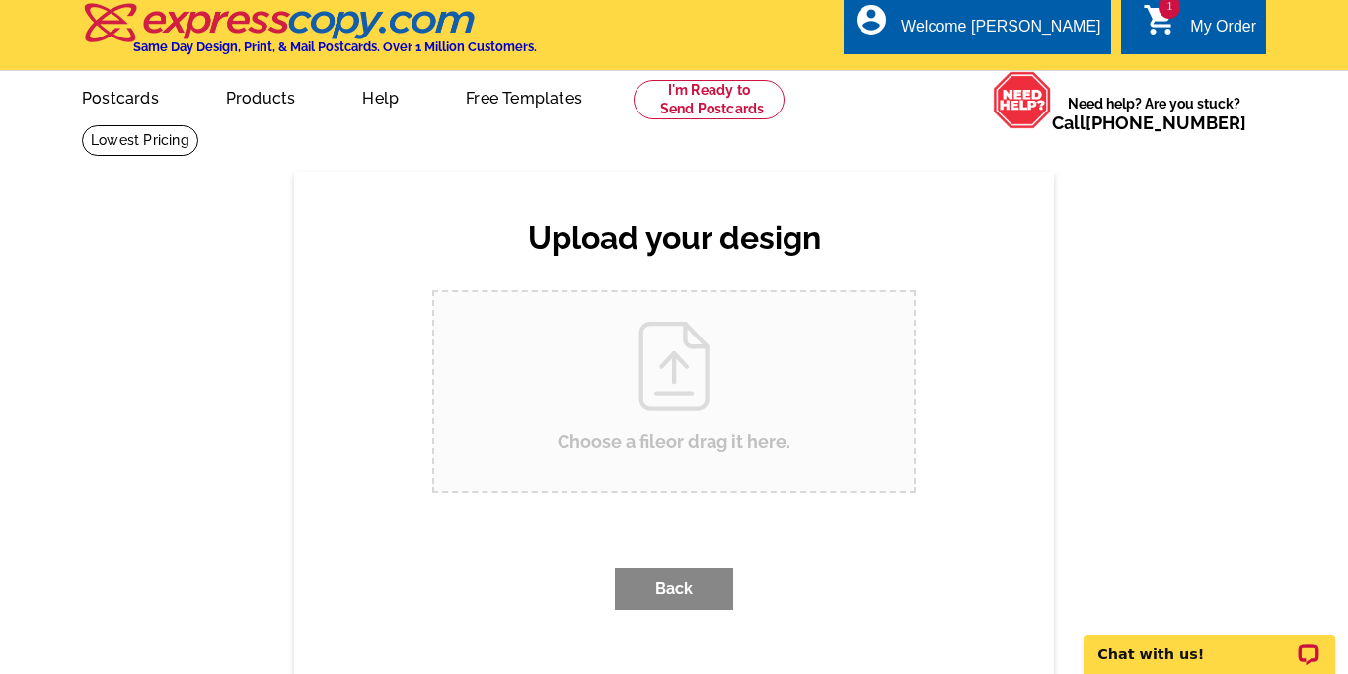
scroll to position [0, 0]
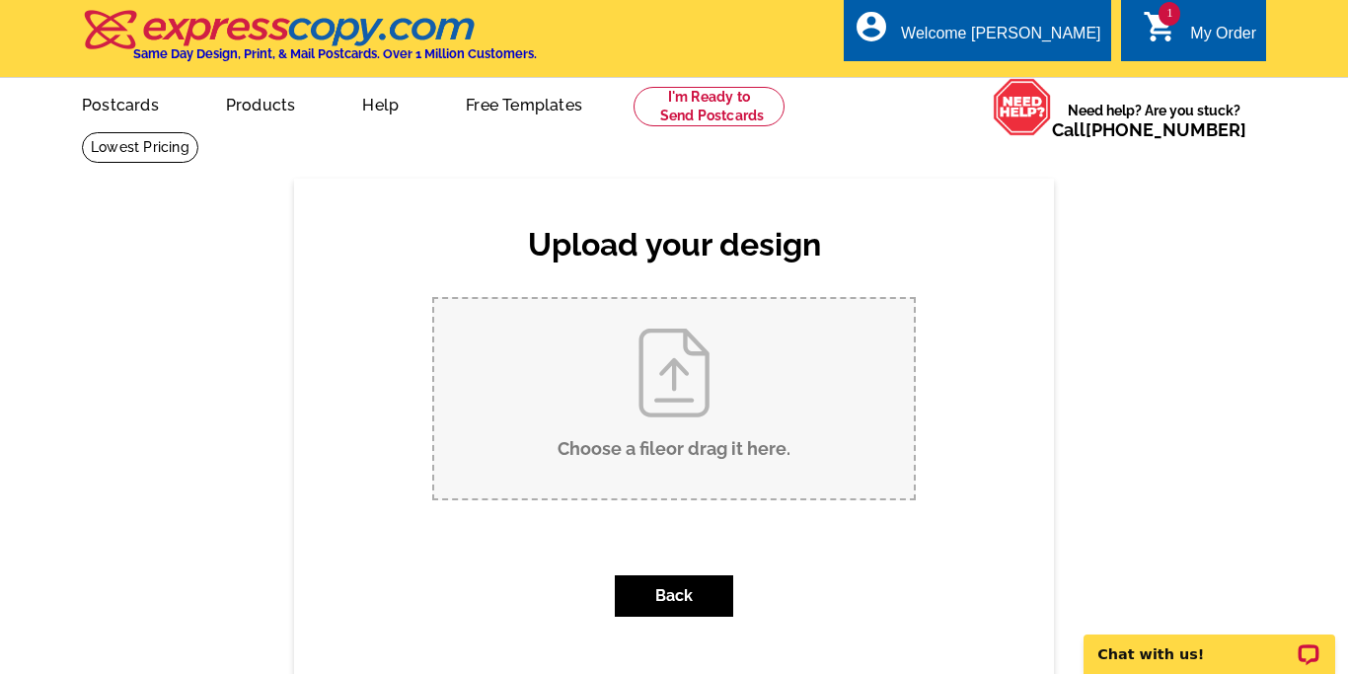
click at [669, 435] on input "Choose a file or drag it here ." at bounding box center [674, 398] width 480 height 199
type input "C:\fakepath\Cream Grey Minimalist Collage Just Listed Real Estate Postcard.png.…"
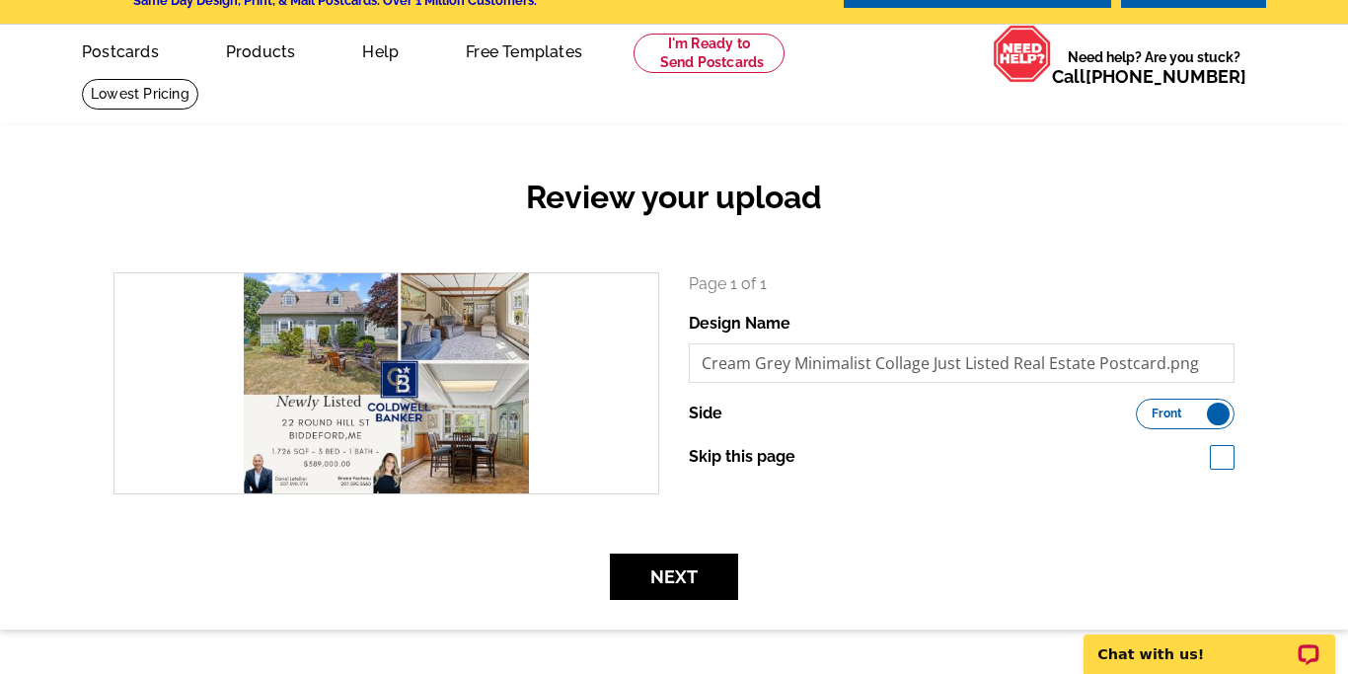
scroll to position [124, 0]
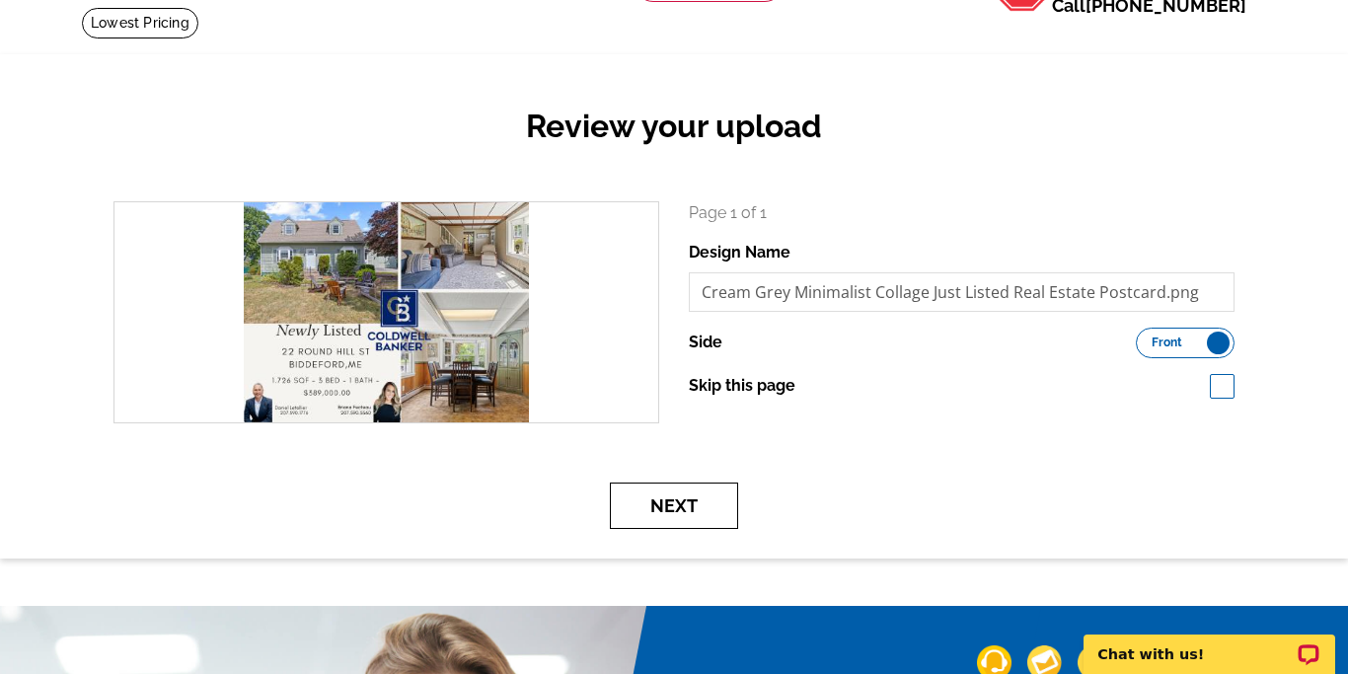
click at [665, 492] on button "Next" at bounding box center [674, 505] width 128 height 46
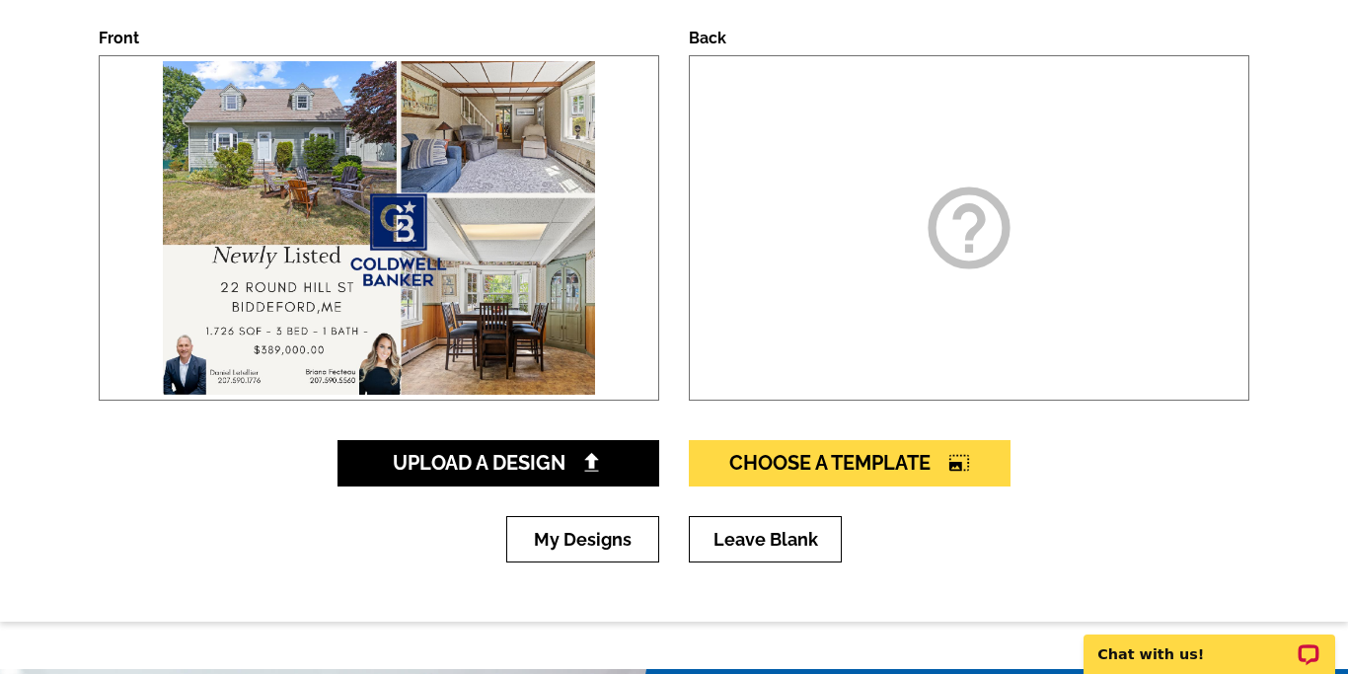
scroll to position [307, 0]
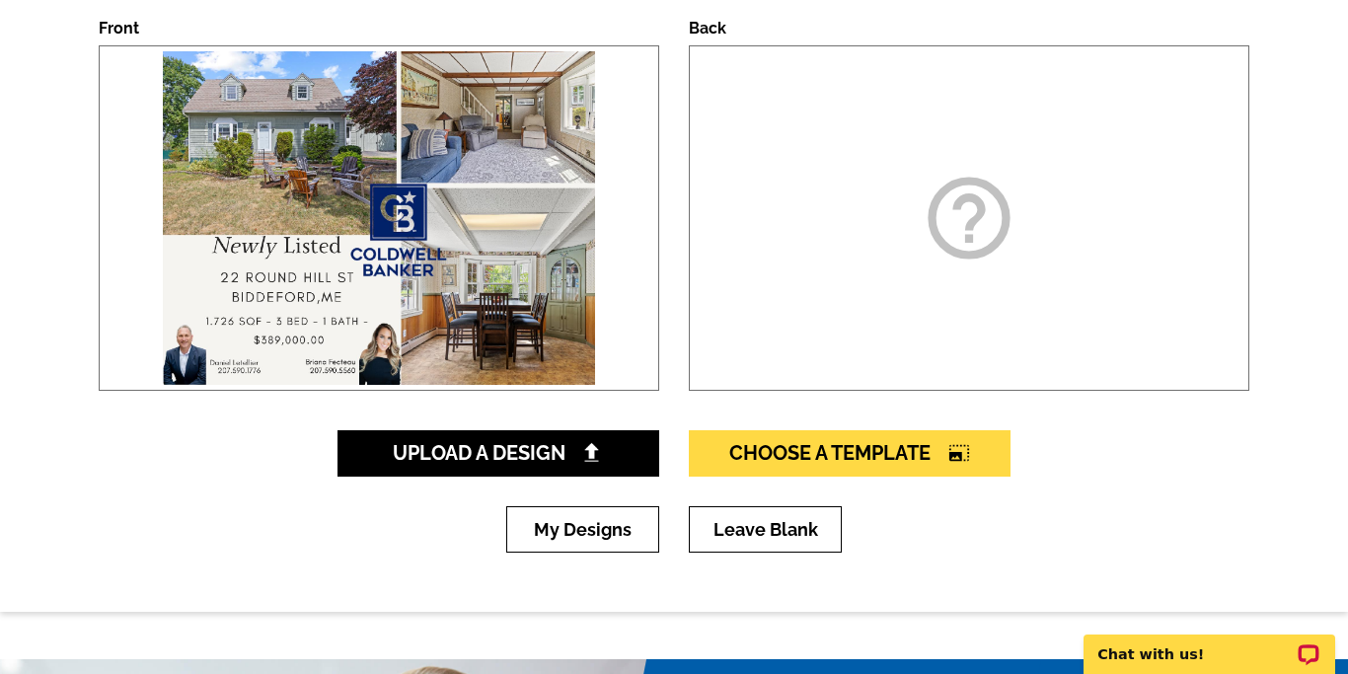
click at [467, 273] on img at bounding box center [378, 217] width 441 height 343
drag, startPoint x: 595, startPoint y: 70, endPoint x: 919, endPoint y: 0, distance: 331.1
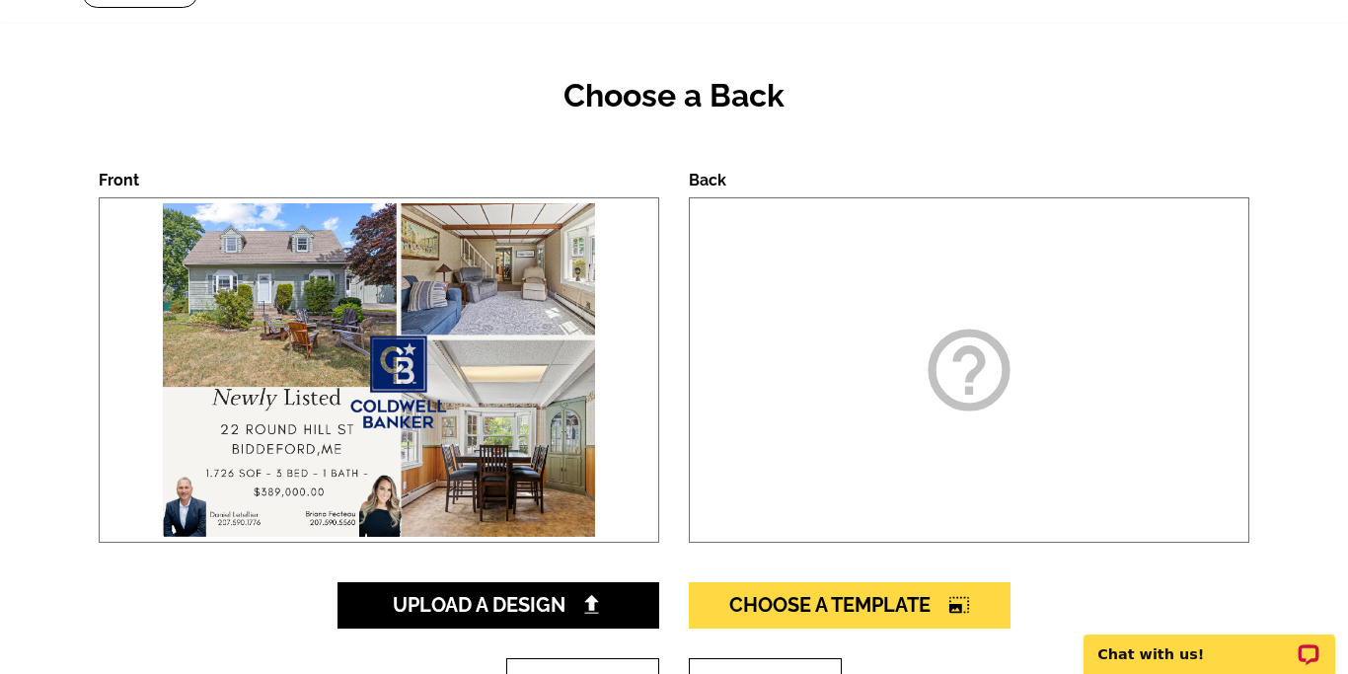
scroll to position [0, 0]
